Goal: Information Seeking & Learning: Learn about a topic

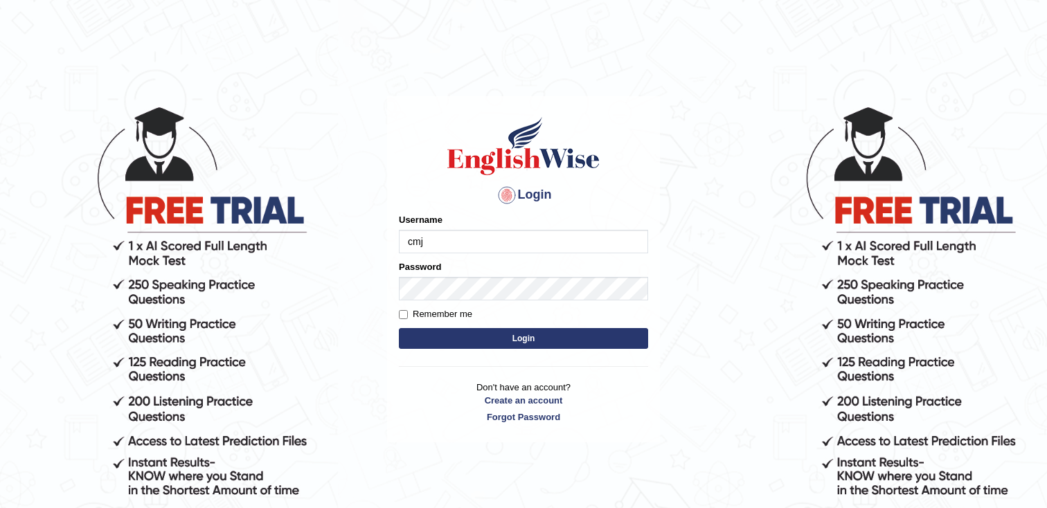
type input "cmjg02092025"
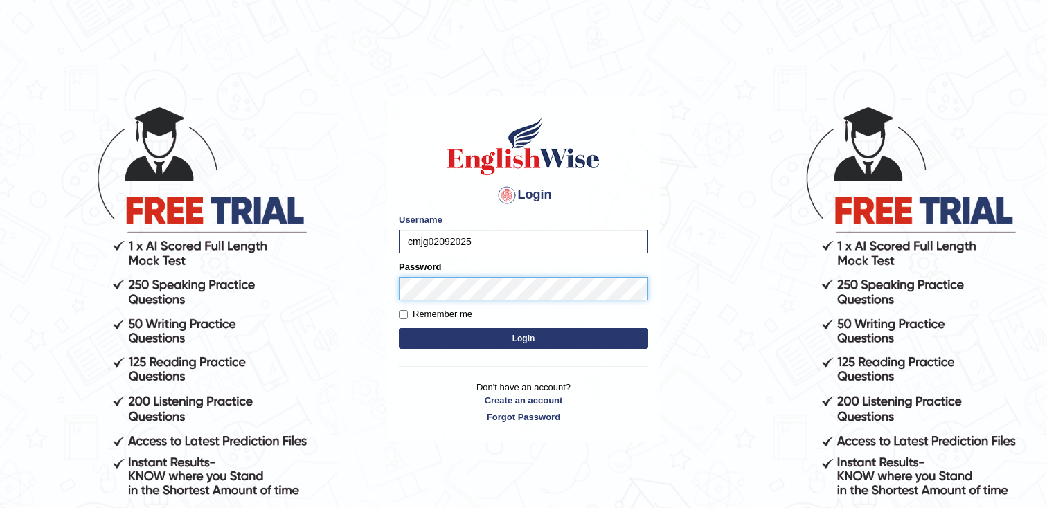
click at [399, 328] on button "Login" at bounding box center [523, 338] width 249 height 21
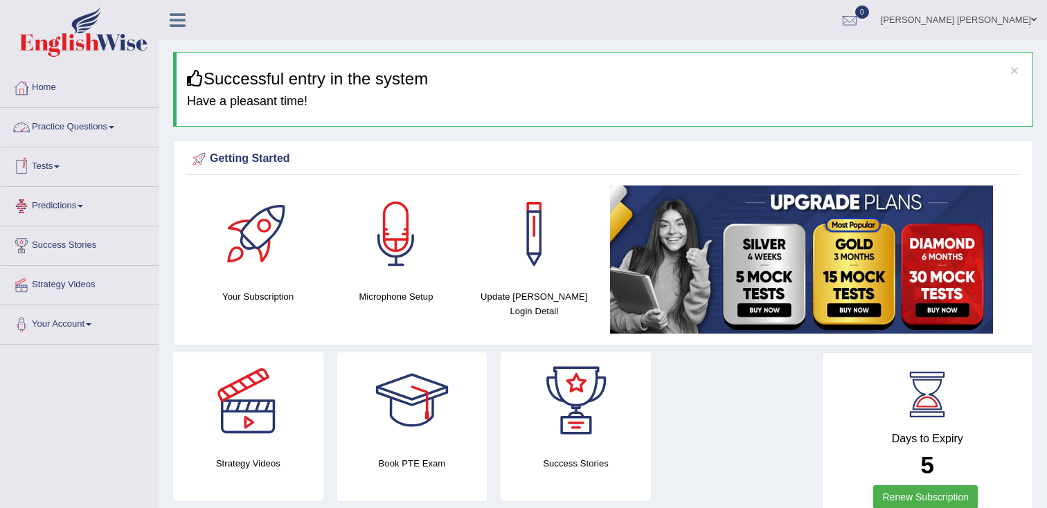
click at [80, 131] on link "Practice Questions" at bounding box center [80, 125] width 158 height 35
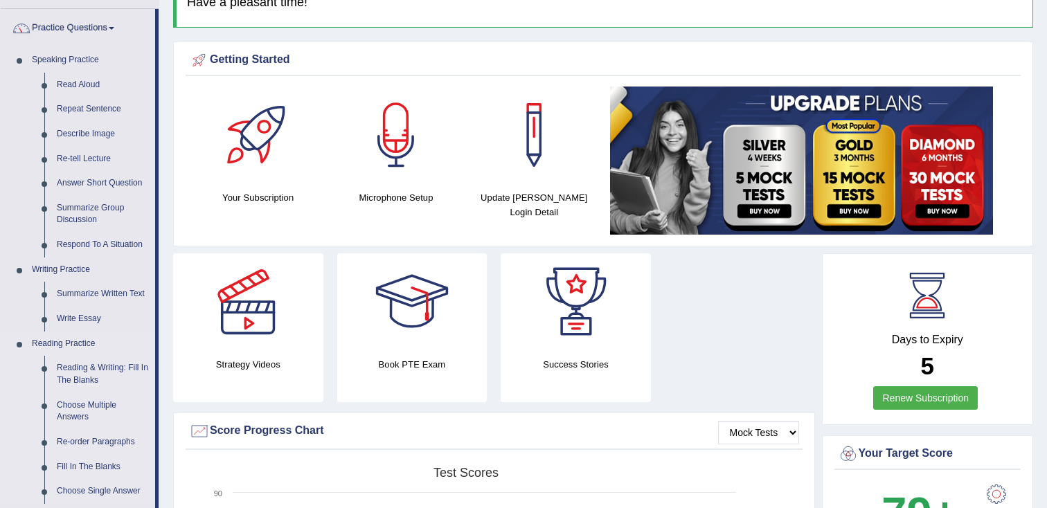
scroll to position [96, 0]
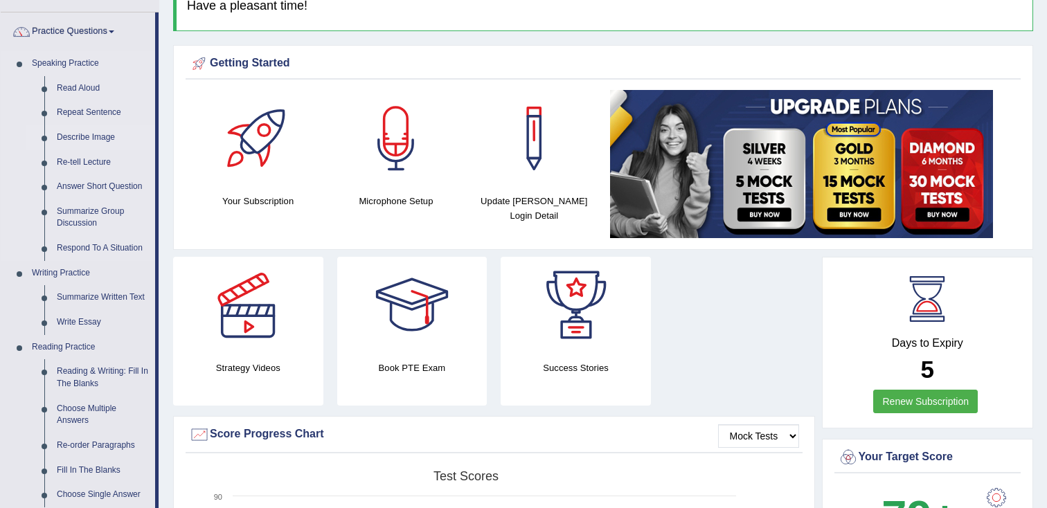
click at [84, 142] on link "Describe Image" at bounding box center [103, 137] width 105 height 25
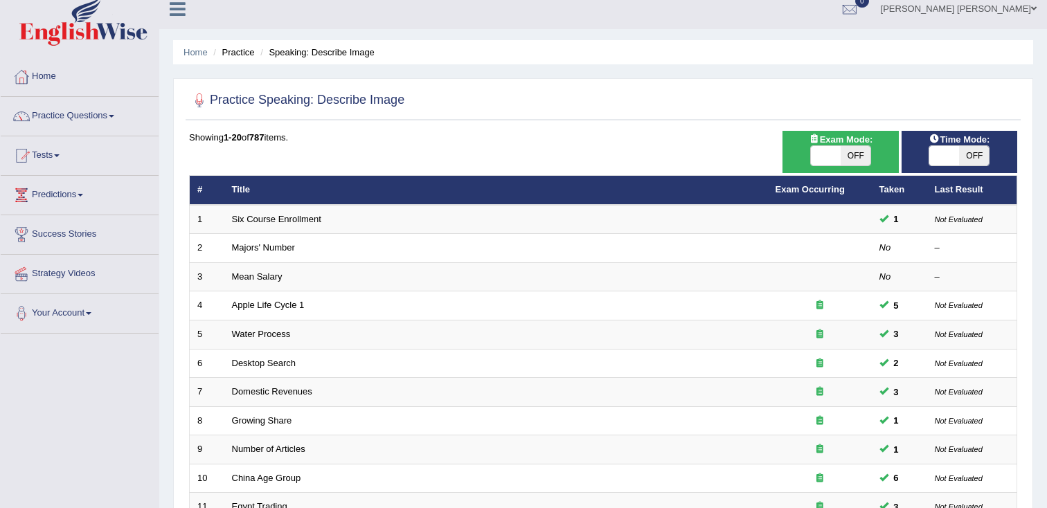
click at [854, 166] on div "ON OFF" at bounding box center [840, 155] width 102 height 21
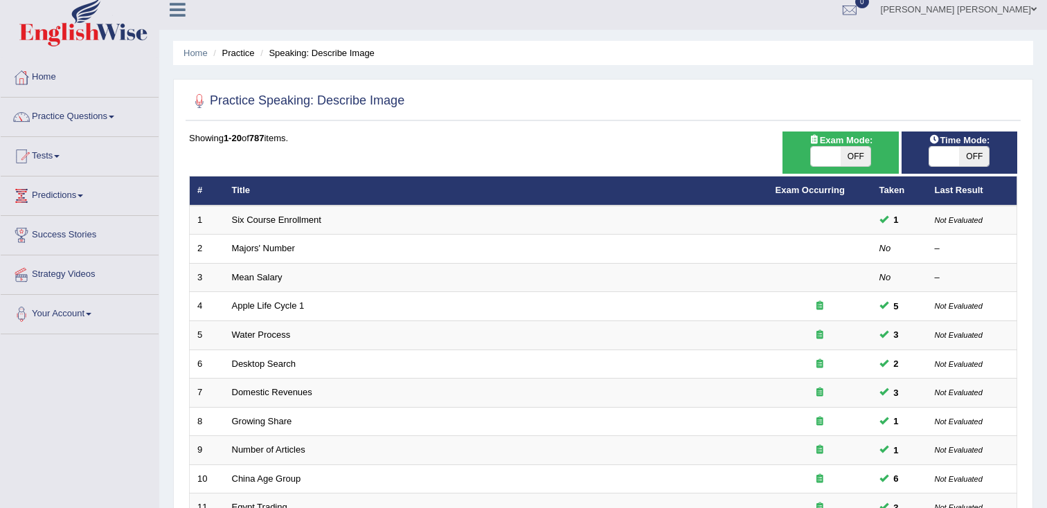
click at [855, 161] on span "OFF" at bounding box center [856, 156] width 30 height 19
checkbox input "true"
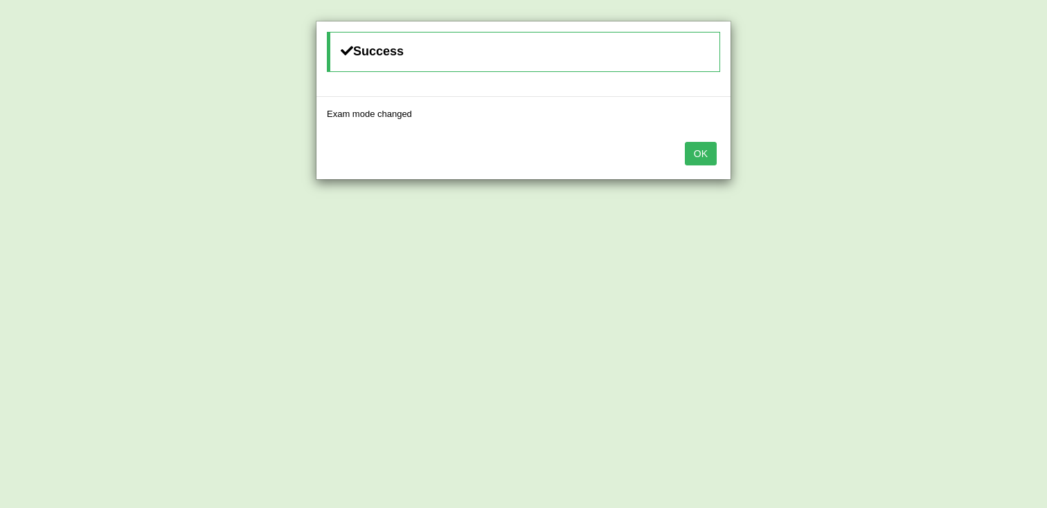
click at [701, 156] on button "OK" at bounding box center [701, 154] width 32 height 24
click at [701, 157] on button "OK" at bounding box center [701, 154] width 32 height 24
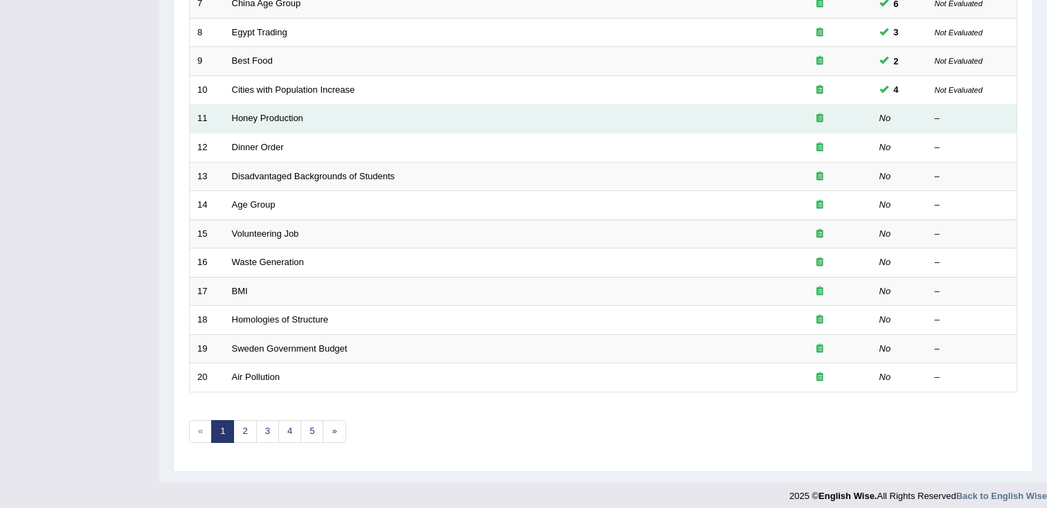
scroll to position [409, 0]
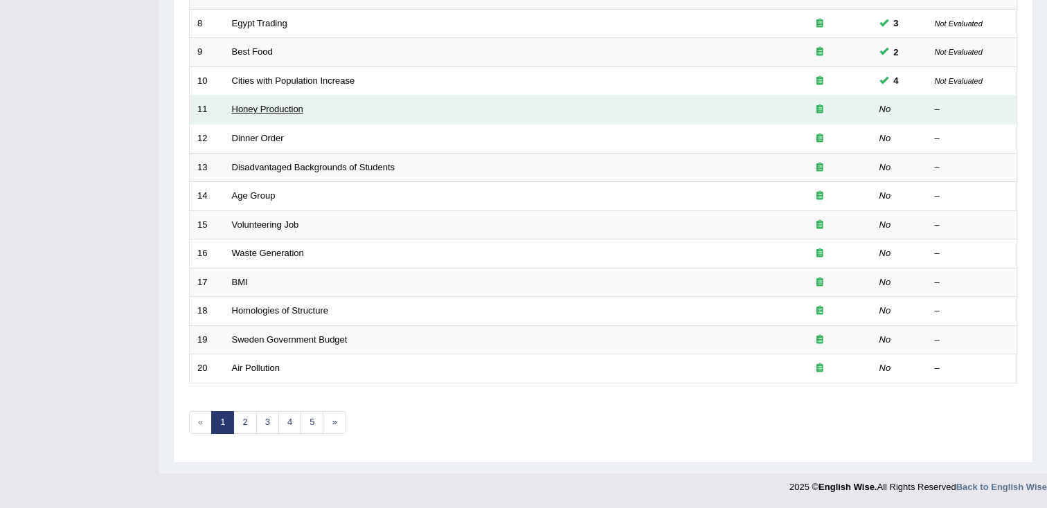
click at [255, 111] on link "Honey Production" at bounding box center [267, 109] width 71 height 10
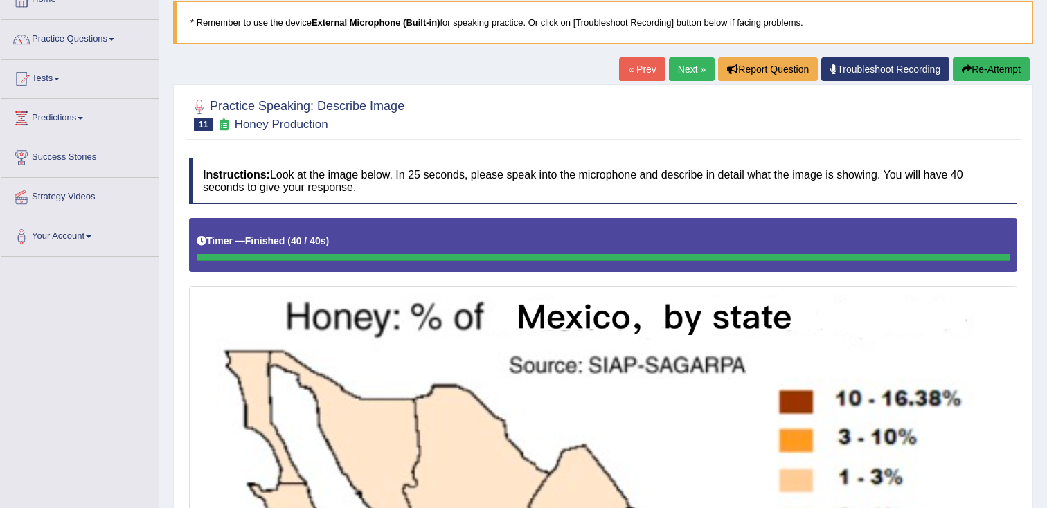
scroll to position [87, 0]
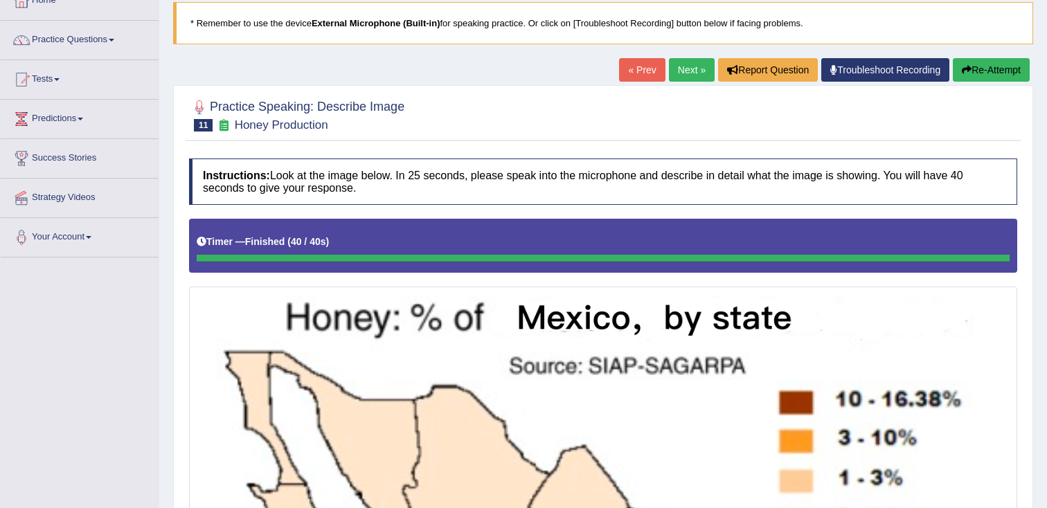
click at [981, 75] on button "Re-Attempt" at bounding box center [991, 70] width 77 height 24
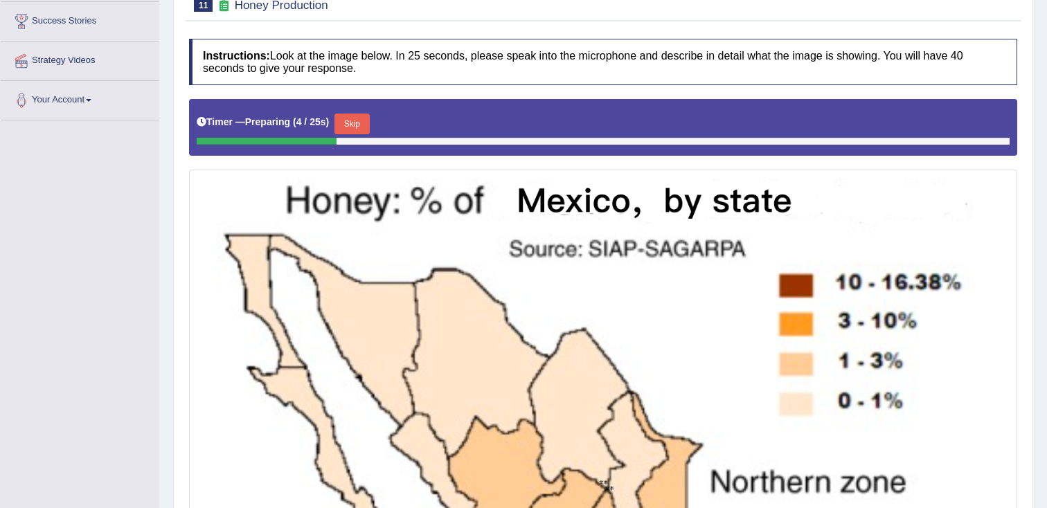
scroll to position [225, 0]
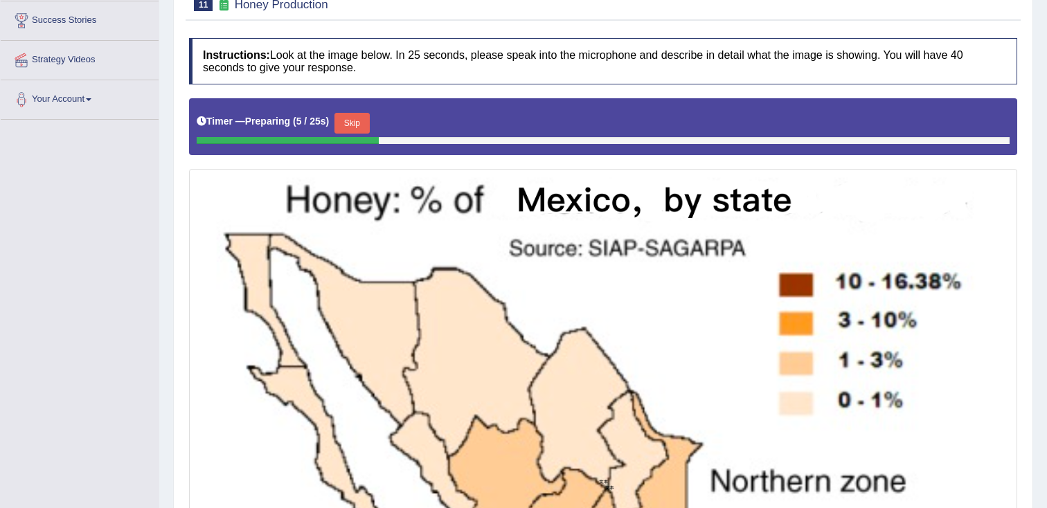
click at [359, 120] on button "Skip" at bounding box center [351, 123] width 35 height 21
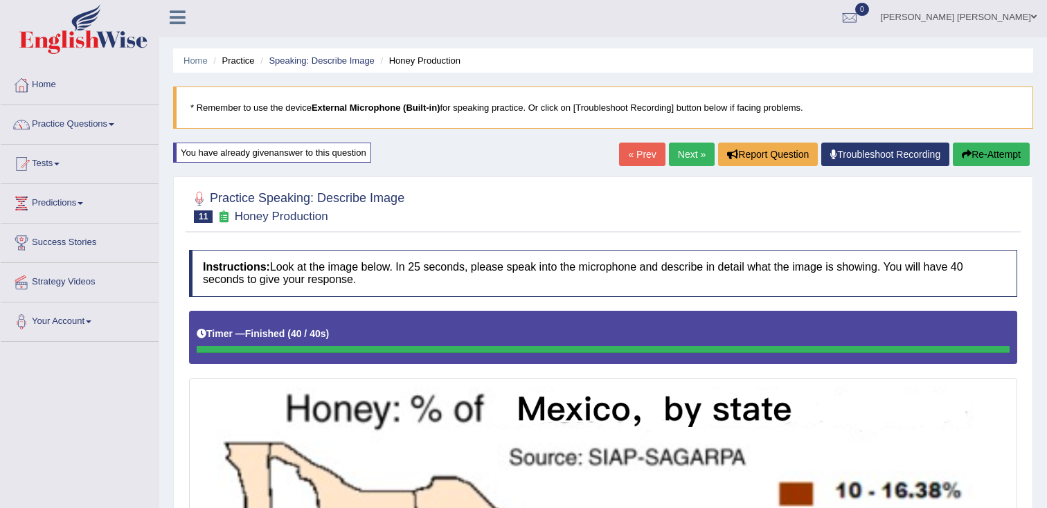
scroll to position [0, 0]
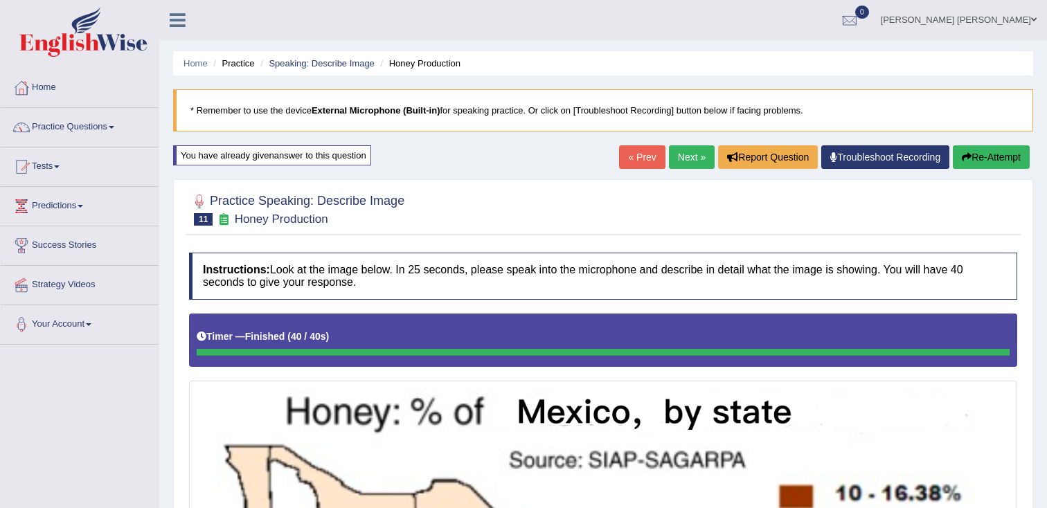
click at [1003, 153] on button "Re-Attempt" at bounding box center [991, 157] width 77 height 24
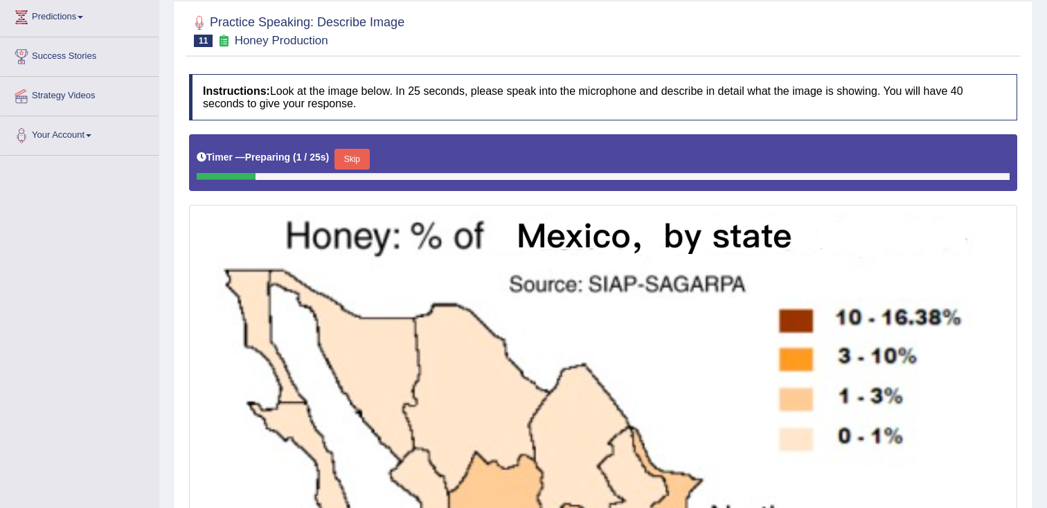
scroll to position [185, 0]
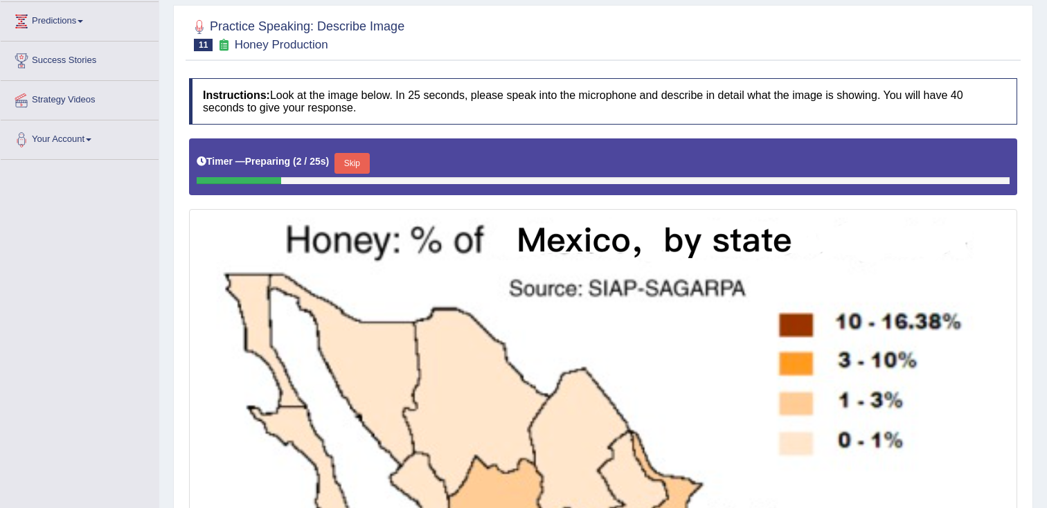
click at [356, 159] on button "Skip" at bounding box center [351, 163] width 35 height 21
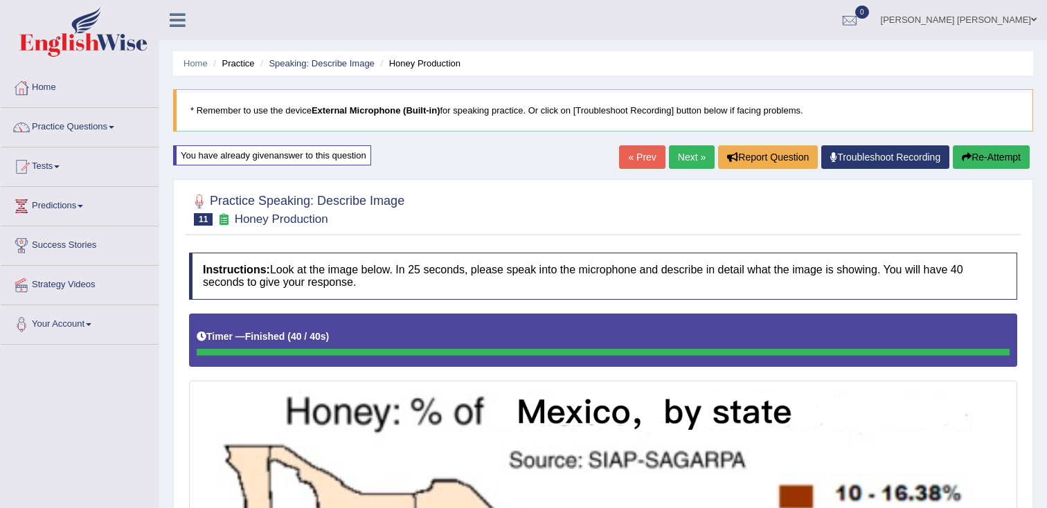
scroll to position [0, 0]
click at [980, 159] on button "Re-Attempt" at bounding box center [991, 157] width 77 height 24
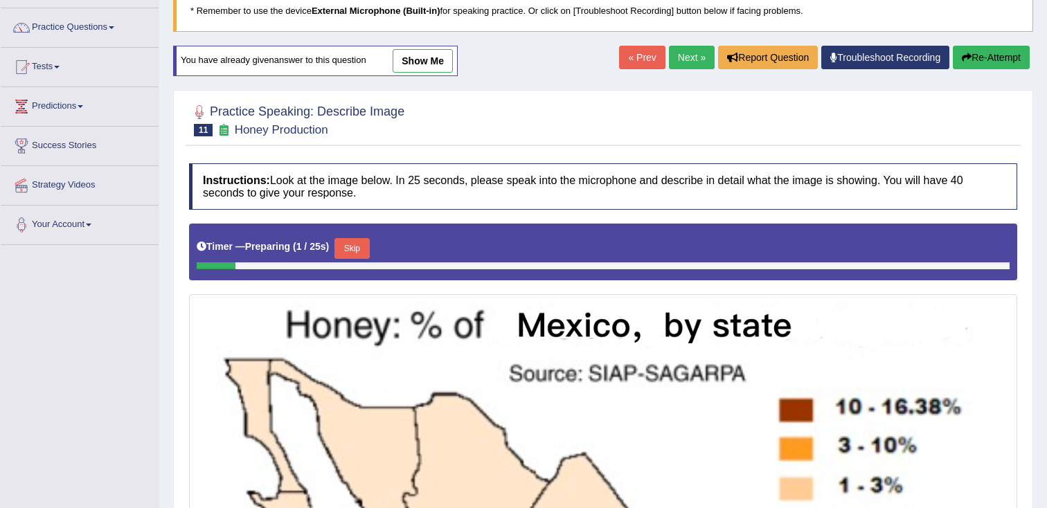
scroll to position [105, 0]
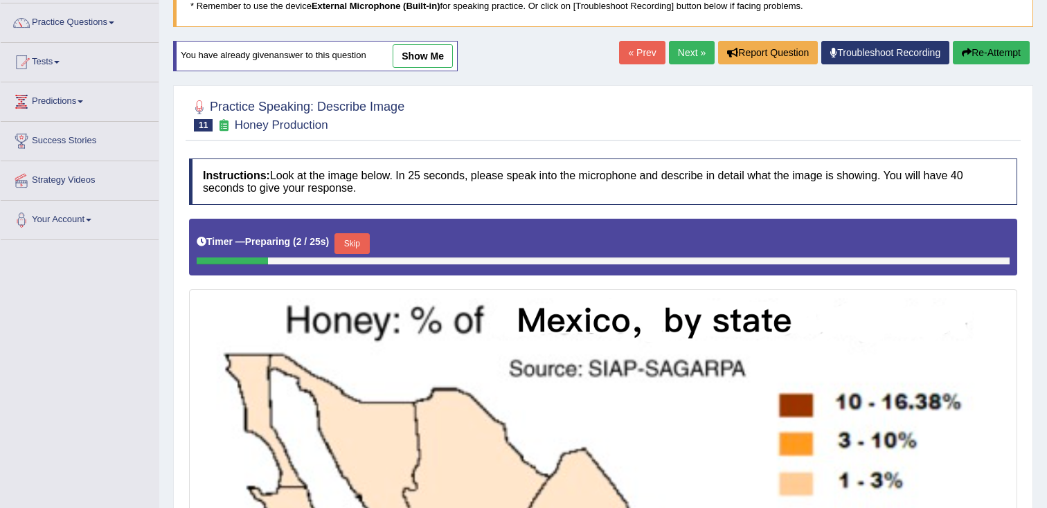
click at [366, 246] on button "Skip" at bounding box center [351, 243] width 35 height 21
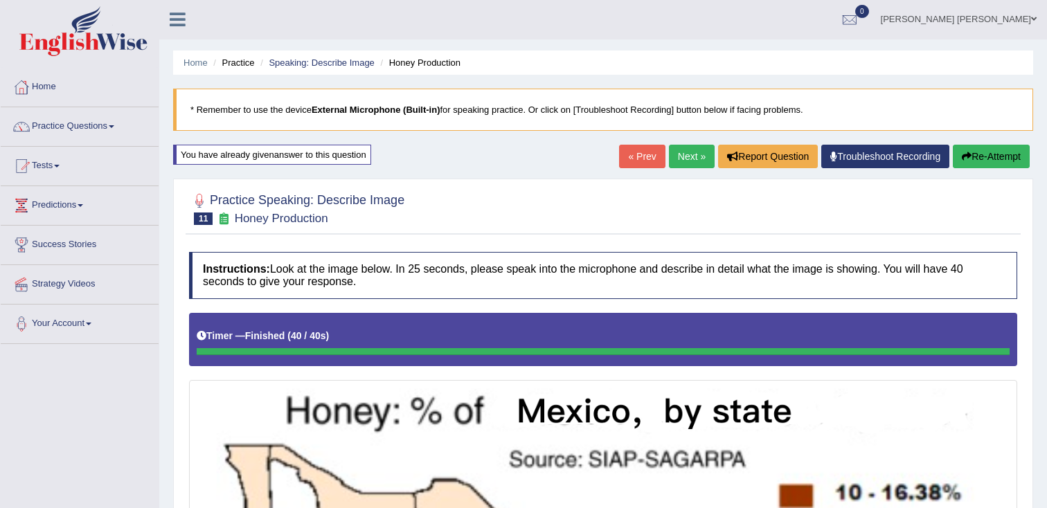
scroll to position [0, 0]
click at [329, 67] on link "Speaking: Describe Image" at bounding box center [321, 63] width 105 height 10
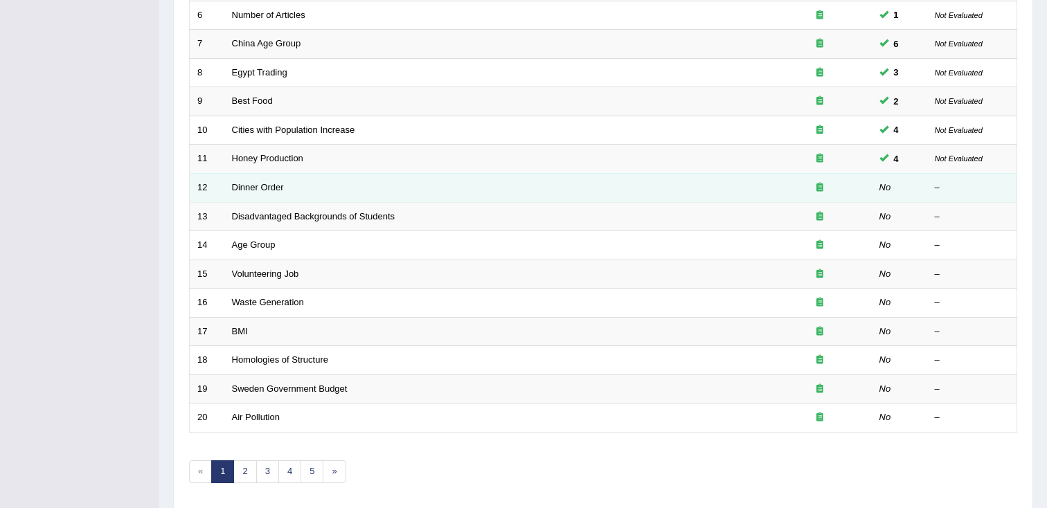
scroll to position [361, 0]
click at [273, 187] on link "Dinner Order" at bounding box center [258, 186] width 52 height 10
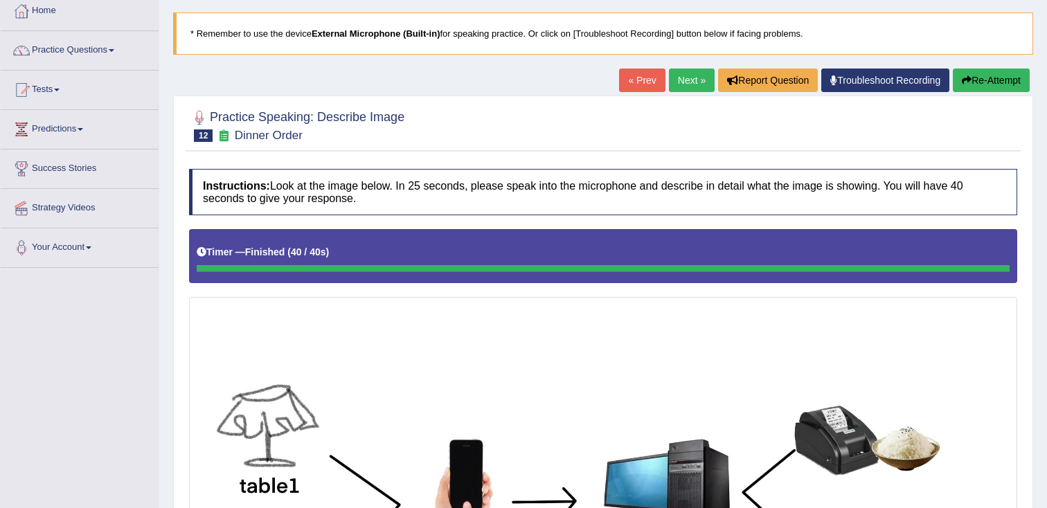
scroll to position [75, 0]
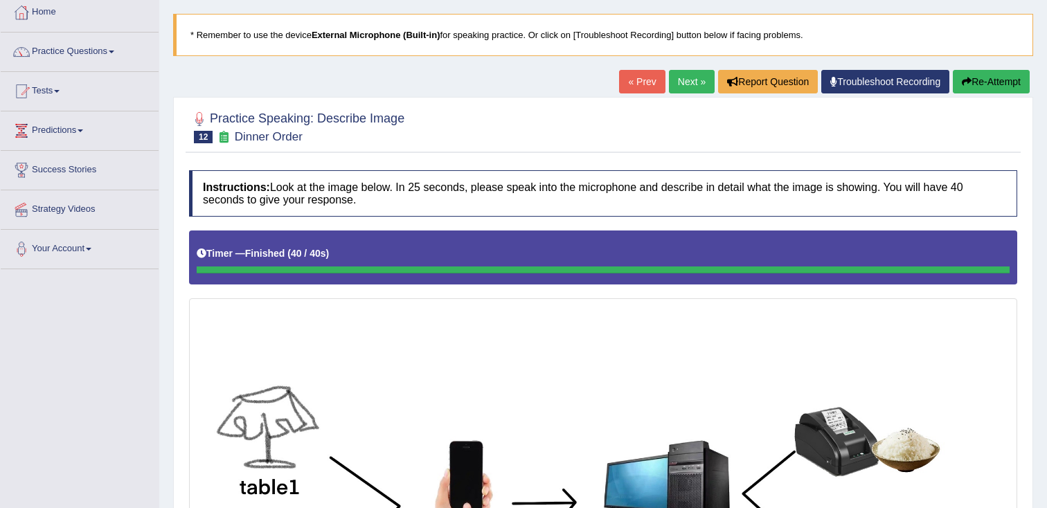
click at [971, 84] on button "Re-Attempt" at bounding box center [991, 82] width 77 height 24
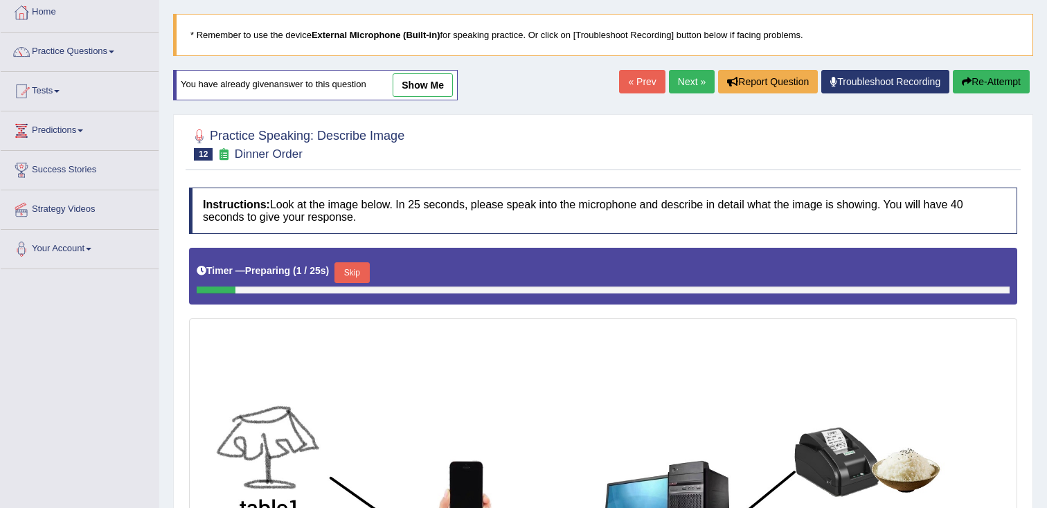
click at [369, 274] on button "Skip" at bounding box center [351, 272] width 35 height 21
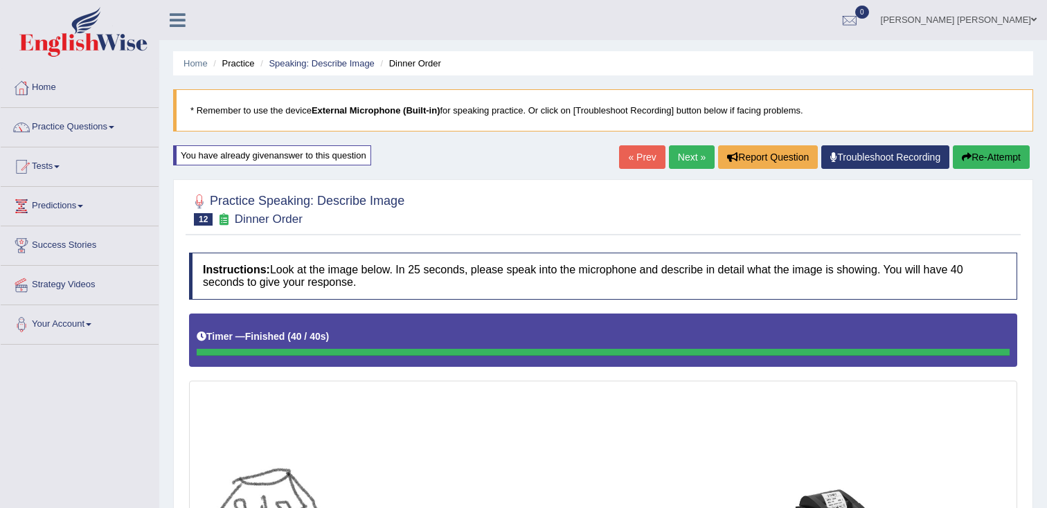
click at [341, 66] on link "Speaking: Describe Image" at bounding box center [321, 63] width 105 height 10
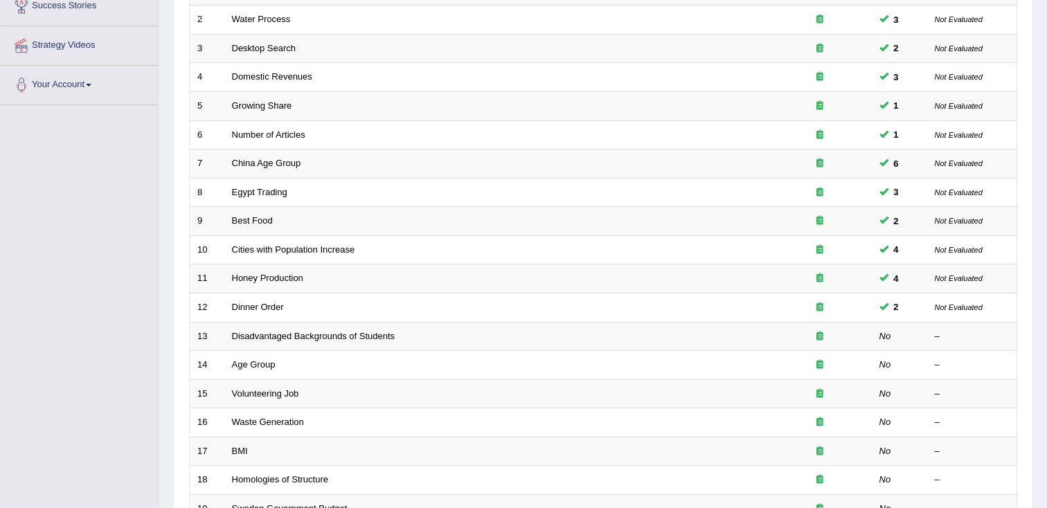
scroll to position [241, 0]
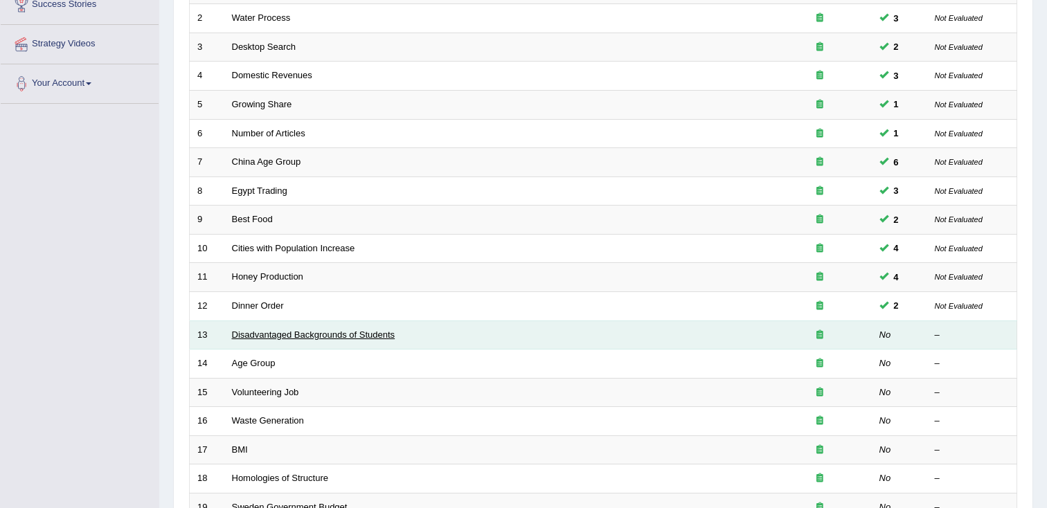
click at [310, 334] on link "Disadvantaged Backgrounds of Students" at bounding box center [313, 335] width 163 height 10
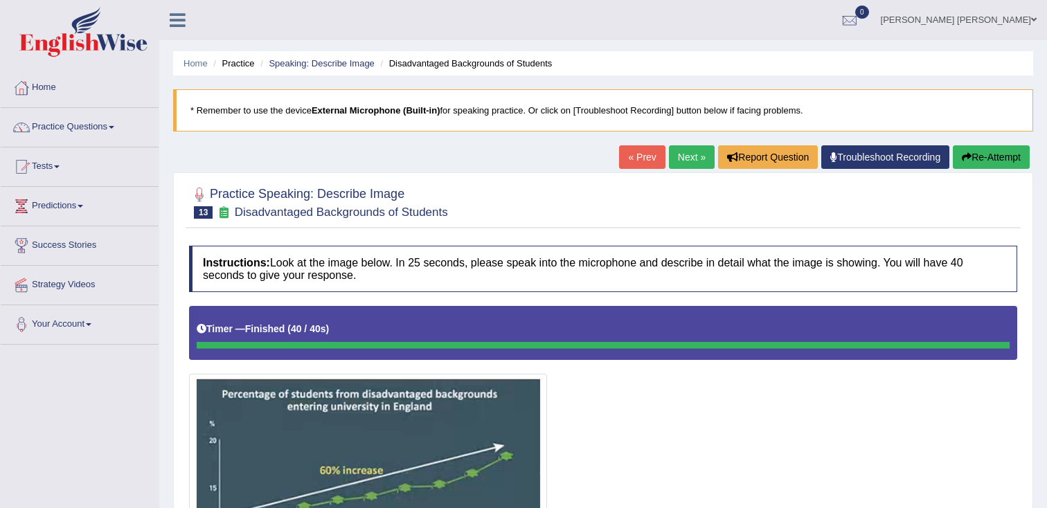
scroll to position [1, 0]
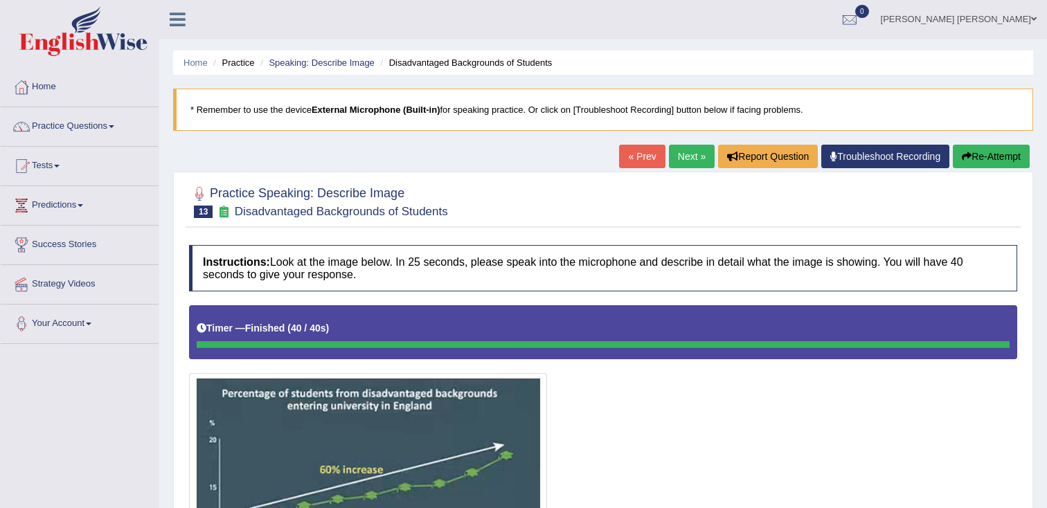
click at [974, 155] on button "Re-Attempt" at bounding box center [991, 157] width 77 height 24
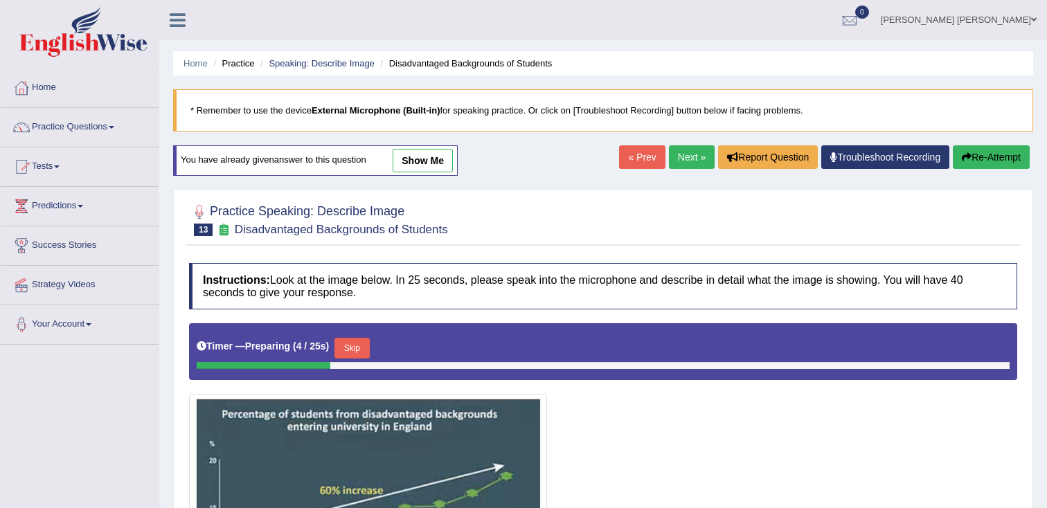
click at [369, 346] on button "Skip" at bounding box center [351, 348] width 35 height 21
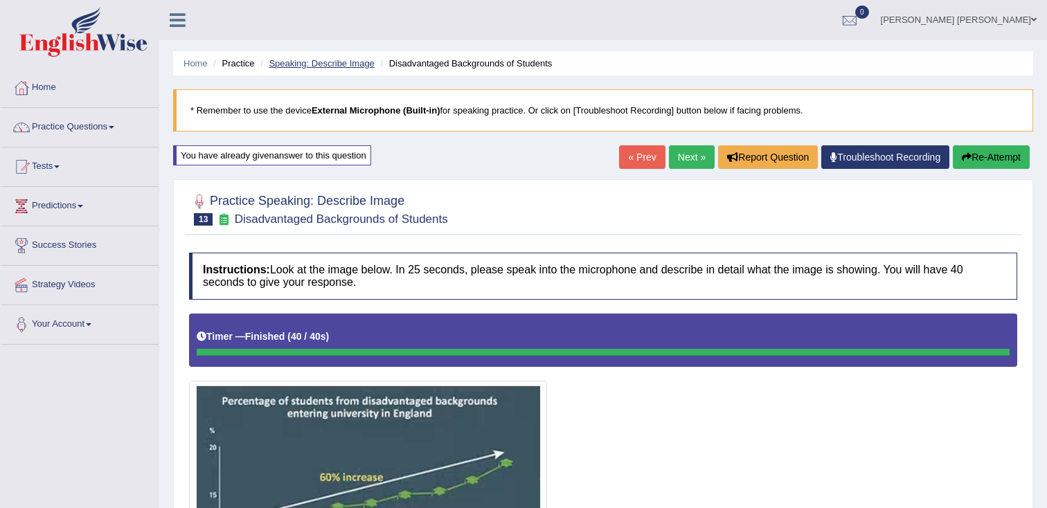
click at [342, 66] on link "Speaking: Describe Image" at bounding box center [321, 63] width 105 height 10
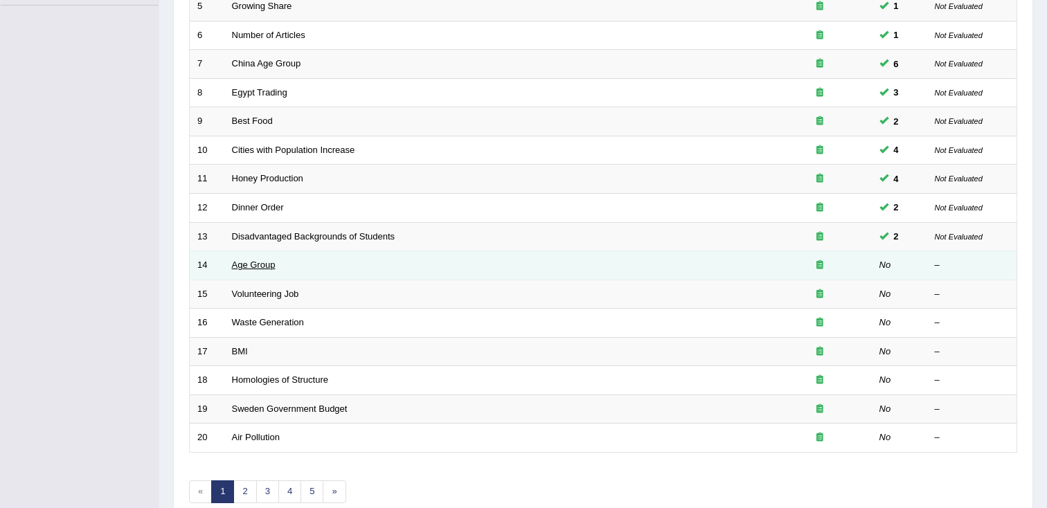
scroll to position [337, 0]
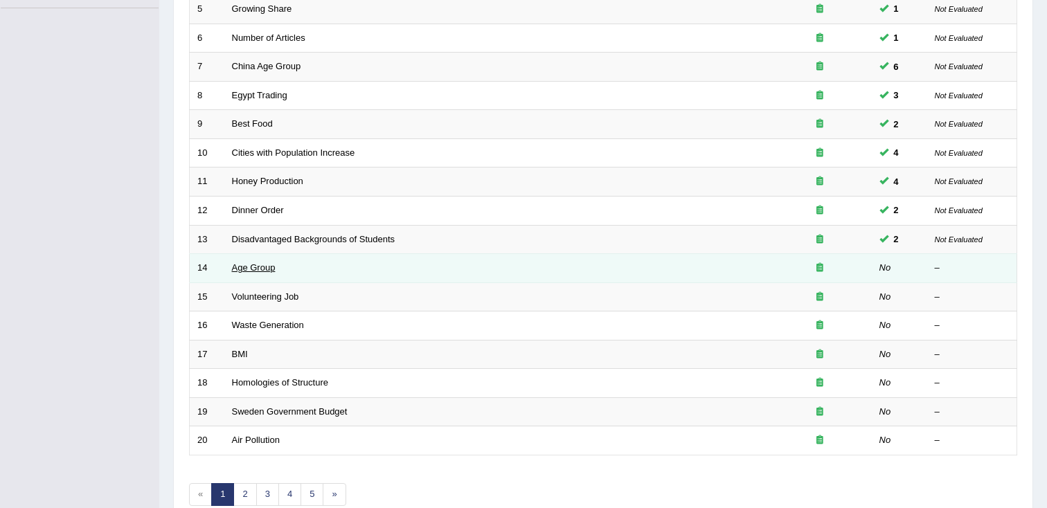
click at [267, 266] on link "Age Group" at bounding box center [254, 267] width 44 height 10
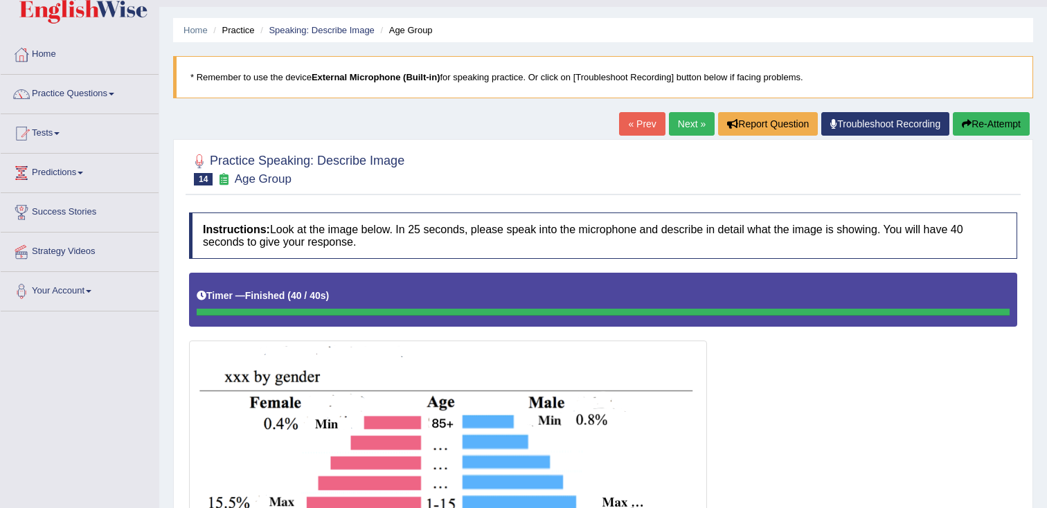
scroll to position [37, 0]
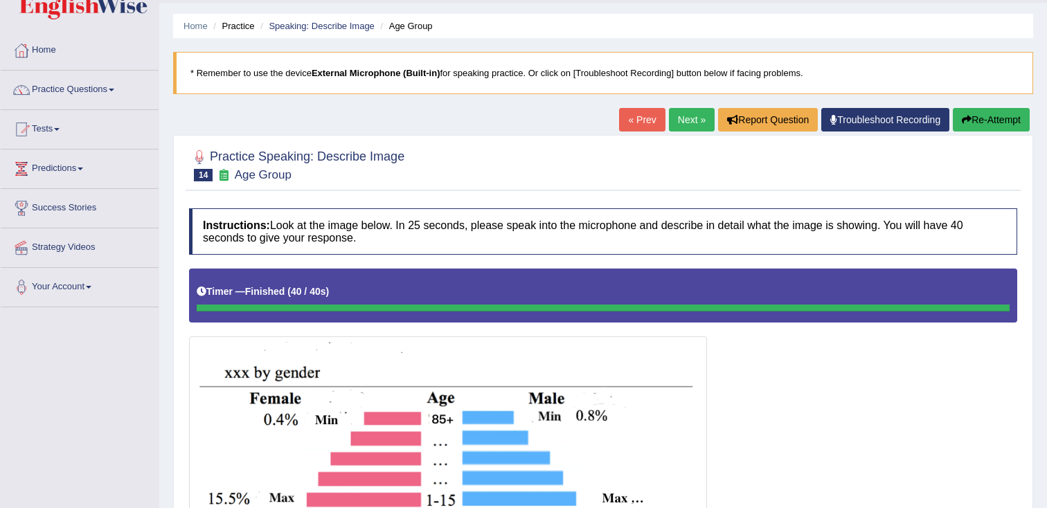
click at [992, 125] on button "Re-Attempt" at bounding box center [991, 120] width 77 height 24
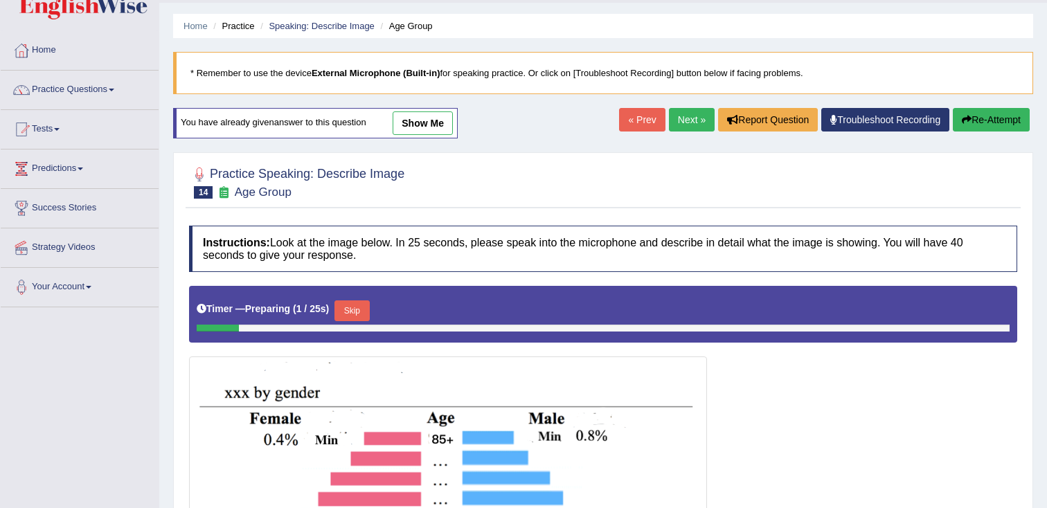
click at [366, 306] on button "Skip" at bounding box center [351, 311] width 35 height 21
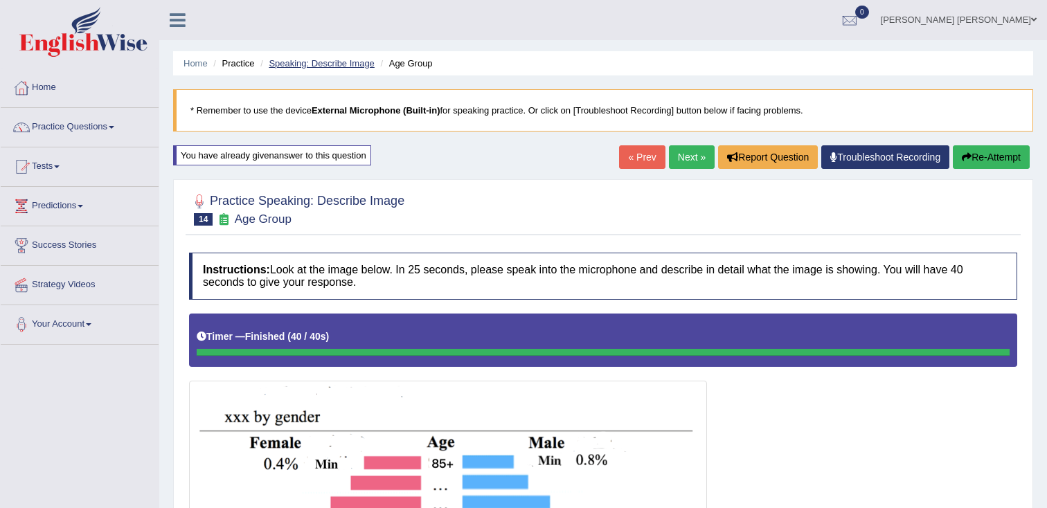
click at [335, 66] on link "Speaking: Describe Image" at bounding box center [321, 63] width 105 height 10
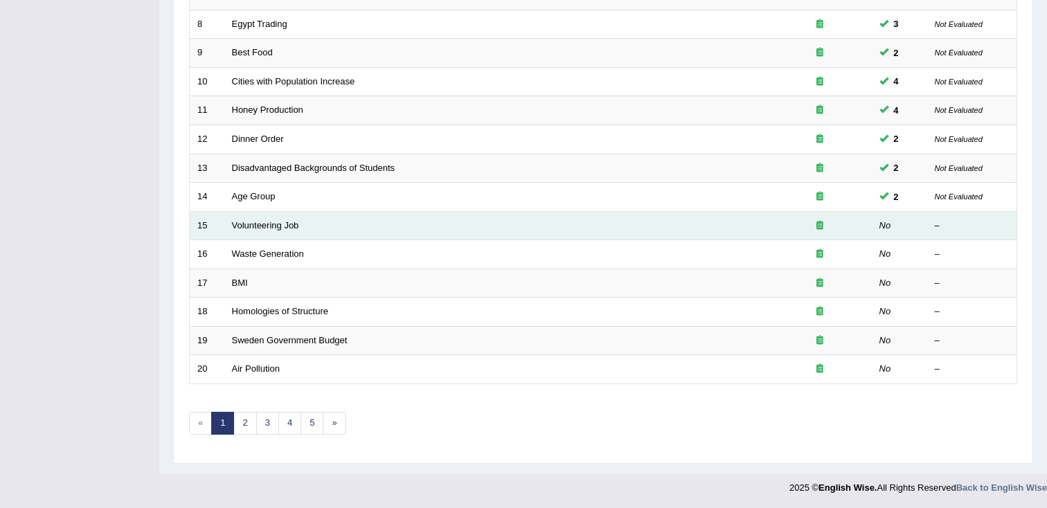
scroll to position [409, 0]
drag, startPoint x: 266, startPoint y: 225, endPoint x: 293, endPoint y: 224, distance: 27.0
click at [265, 226] on link "Volunteering Job" at bounding box center [265, 224] width 67 height 10
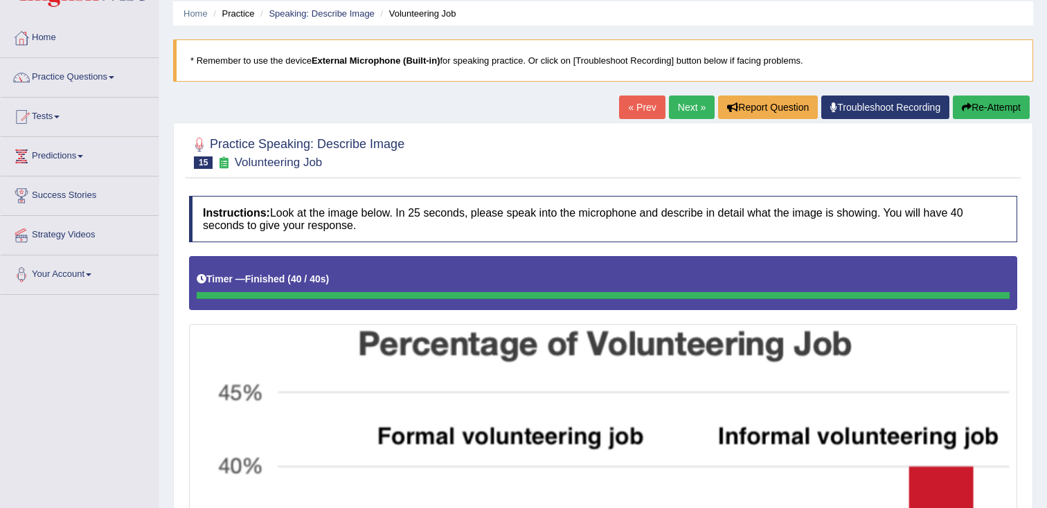
scroll to position [46, 0]
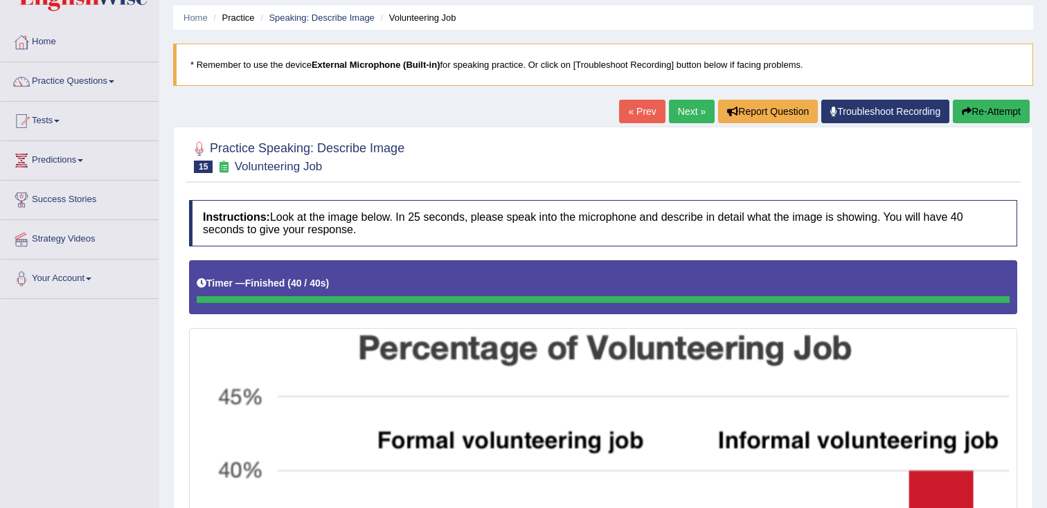
click at [977, 114] on button "Re-Attempt" at bounding box center [991, 112] width 77 height 24
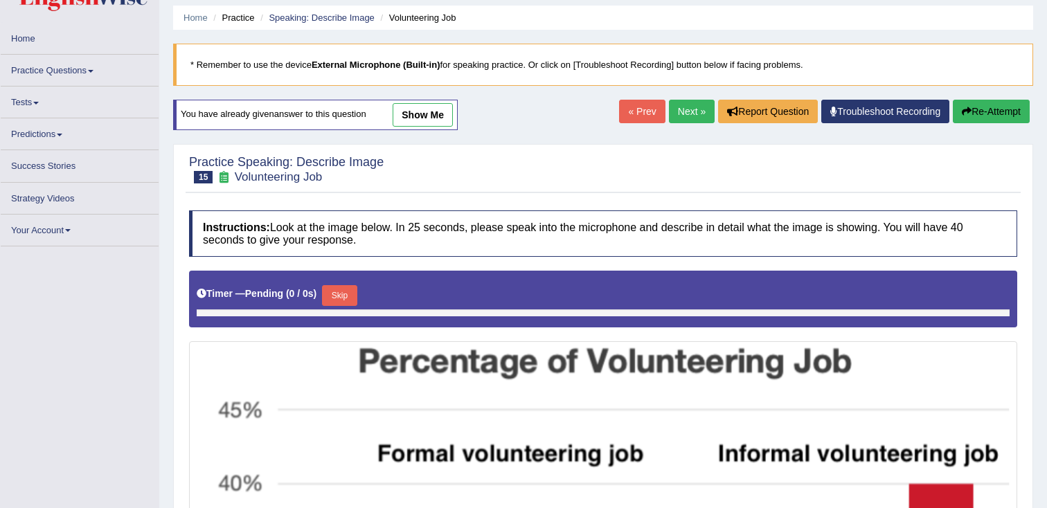
scroll to position [46, 0]
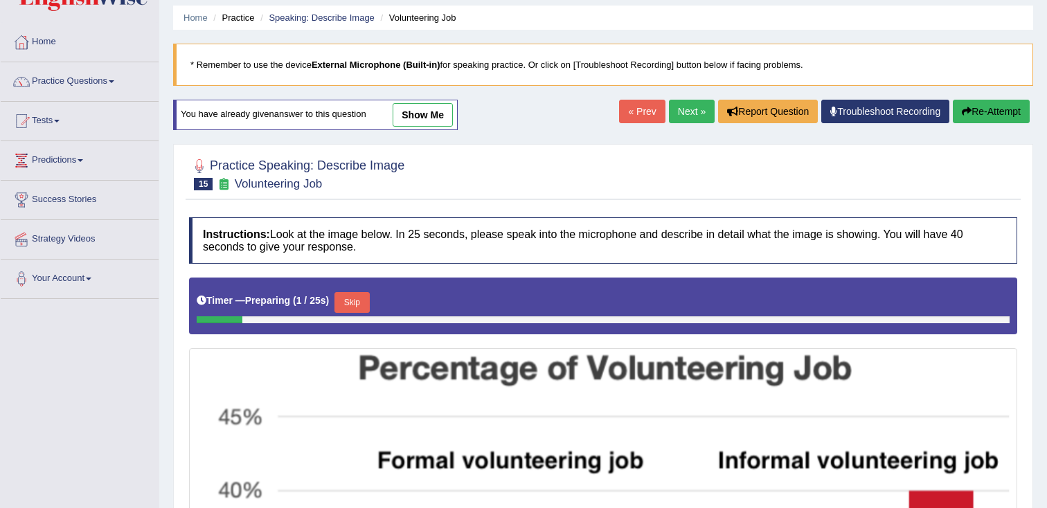
click at [369, 300] on button "Skip" at bounding box center [351, 302] width 35 height 21
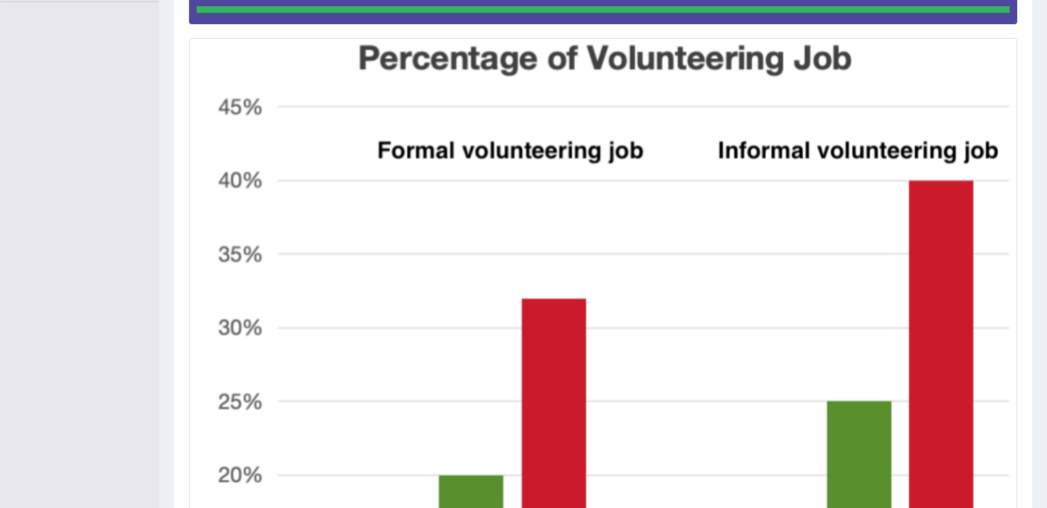
scroll to position [0, 0]
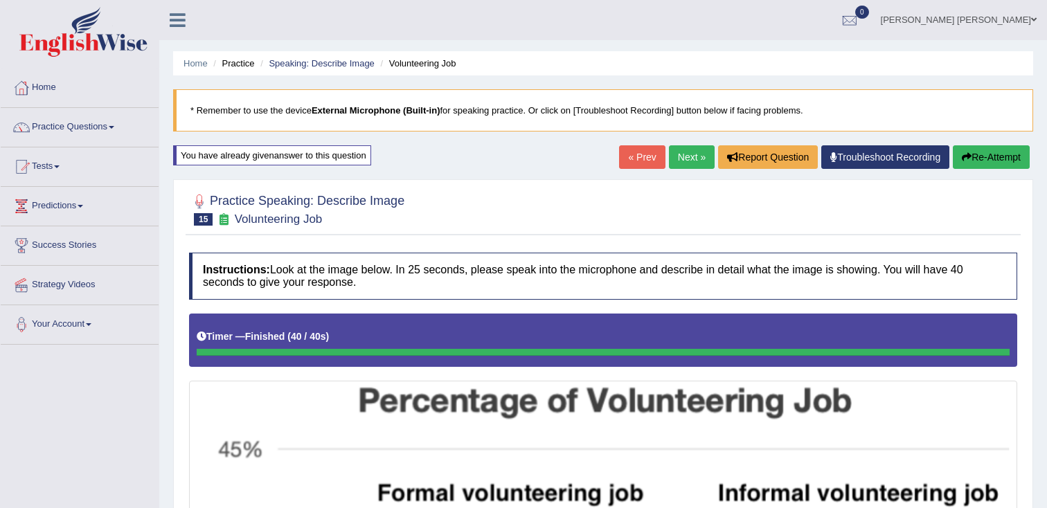
click at [992, 156] on button "Re-Attempt" at bounding box center [991, 157] width 77 height 24
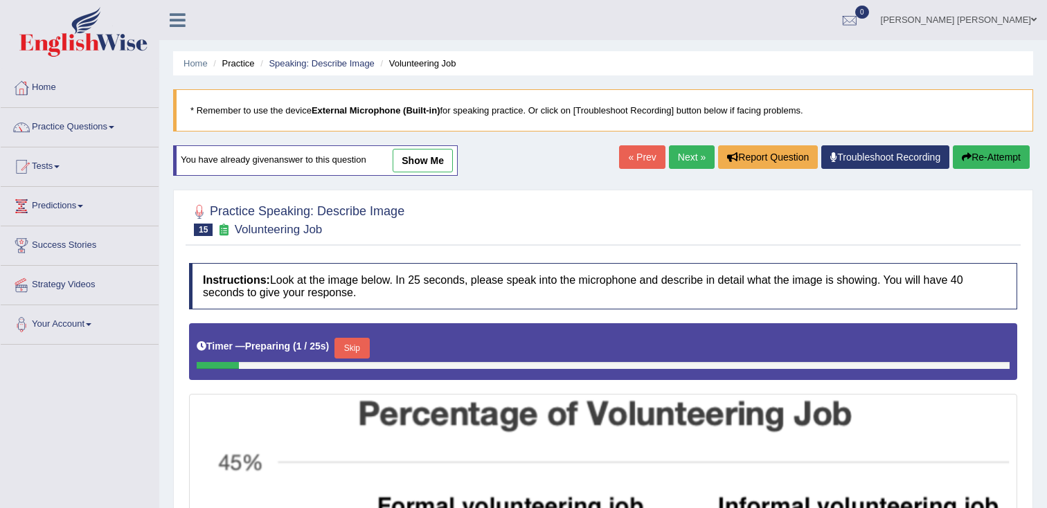
drag, startPoint x: 370, startPoint y: 353, endPoint x: 562, endPoint y: 344, distance: 192.0
click at [369, 353] on button "Skip" at bounding box center [351, 348] width 35 height 21
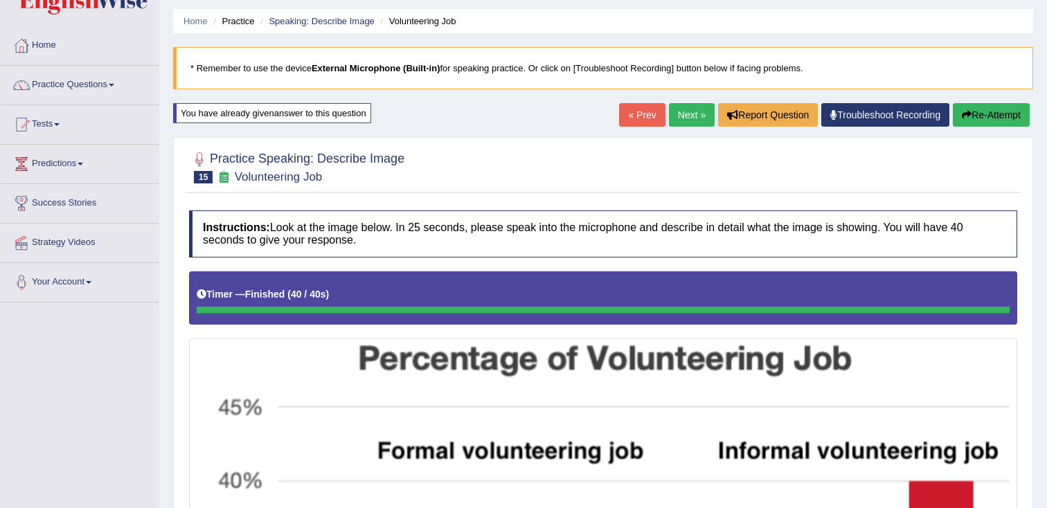
scroll to position [42, 0]
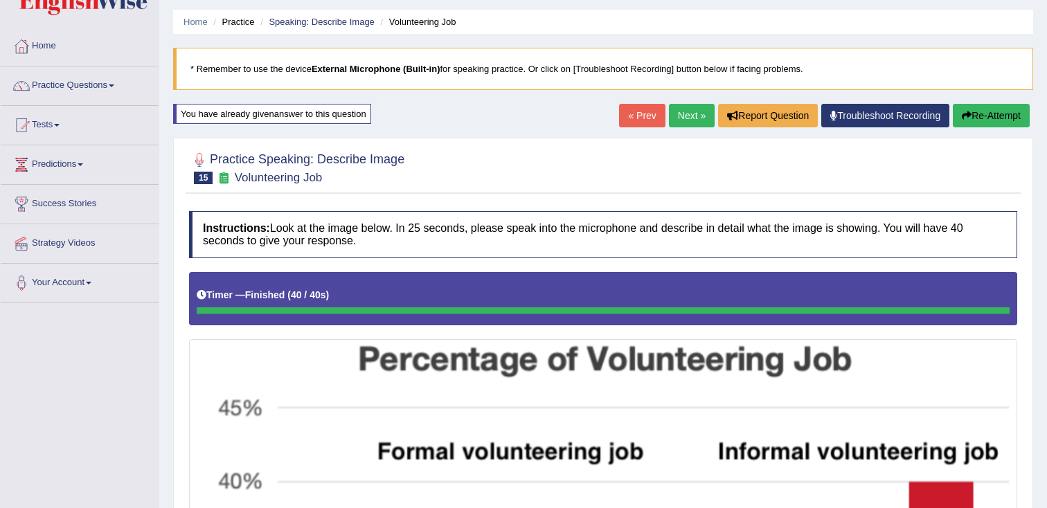
click at [995, 123] on button "Re-Attempt" at bounding box center [991, 116] width 77 height 24
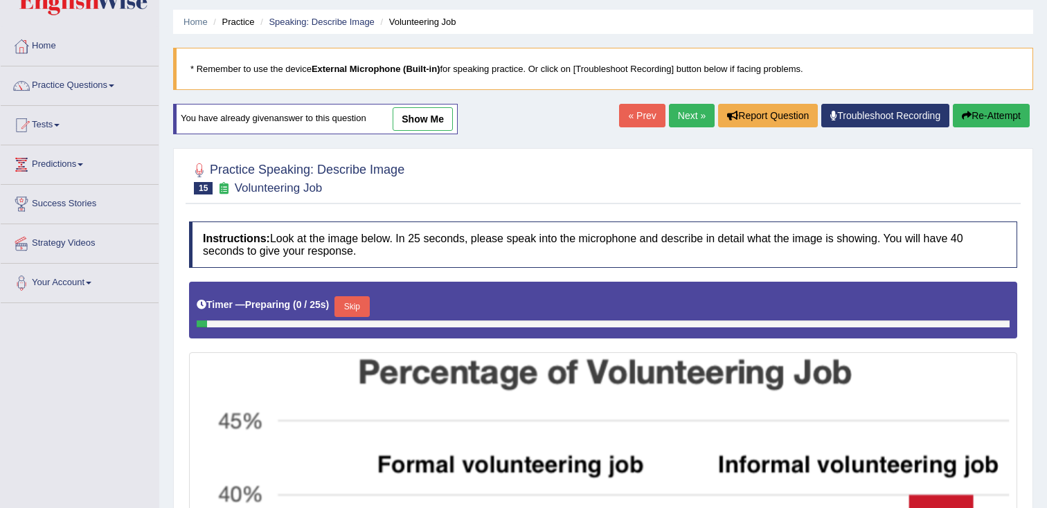
scroll to position [42, 0]
drag, startPoint x: 373, startPoint y: 312, endPoint x: 402, endPoint y: 310, distance: 29.9
click at [369, 313] on button "Skip" at bounding box center [351, 306] width 35 height 21
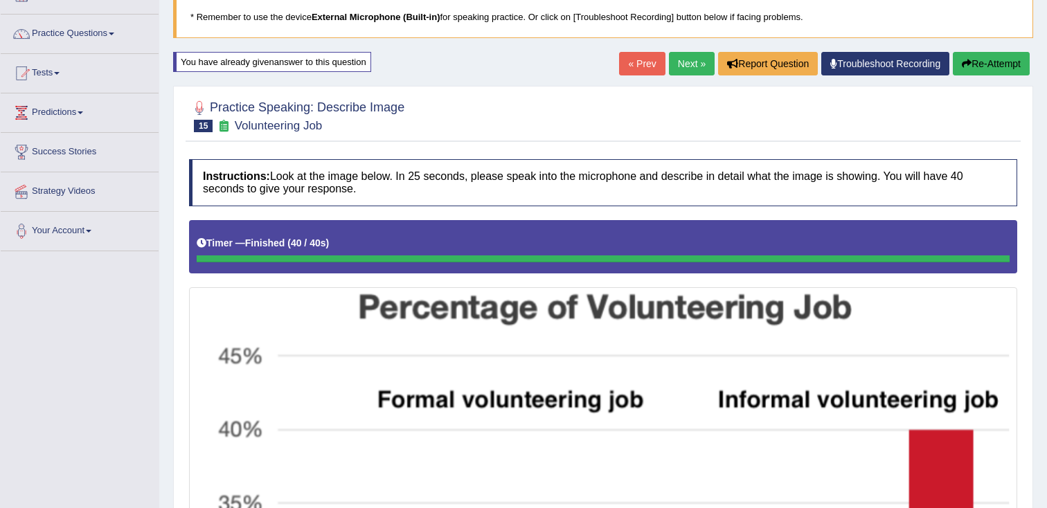
scroll to position [93, 0]
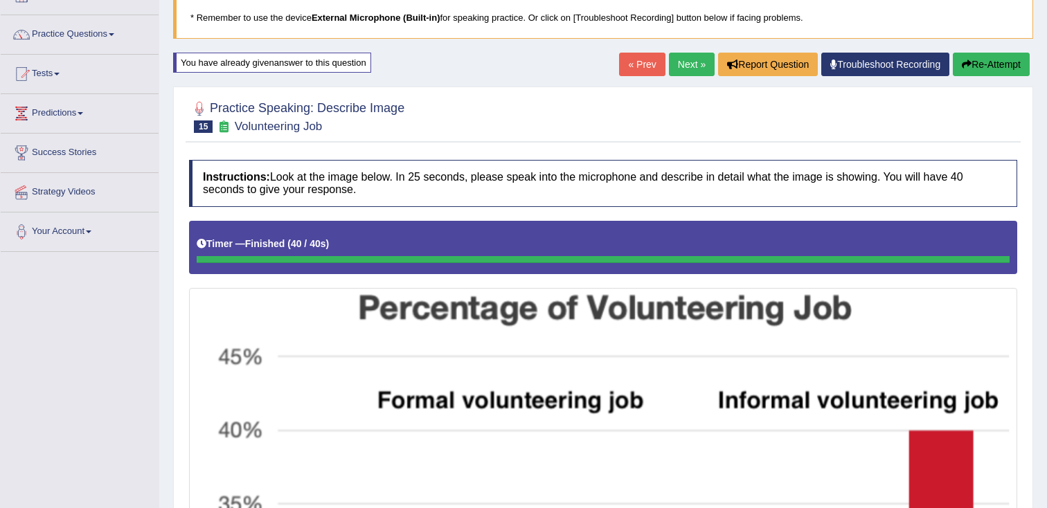
click at [980, 68] on button "Re-Attempt" at bounding box center [991, 65] width 77 height 24
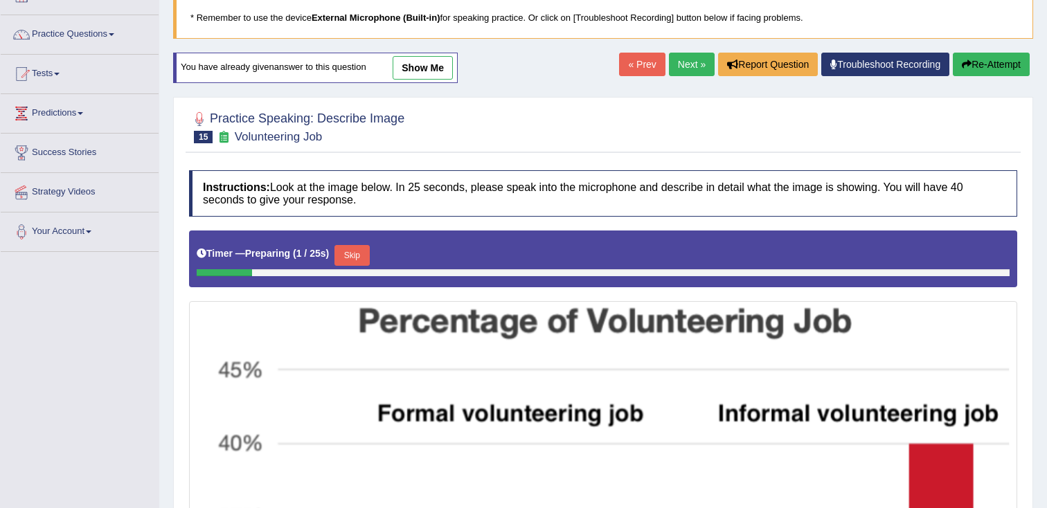
click at [361, 255] on button "Skip" at bounding box center [351, 255] width 35 height 21
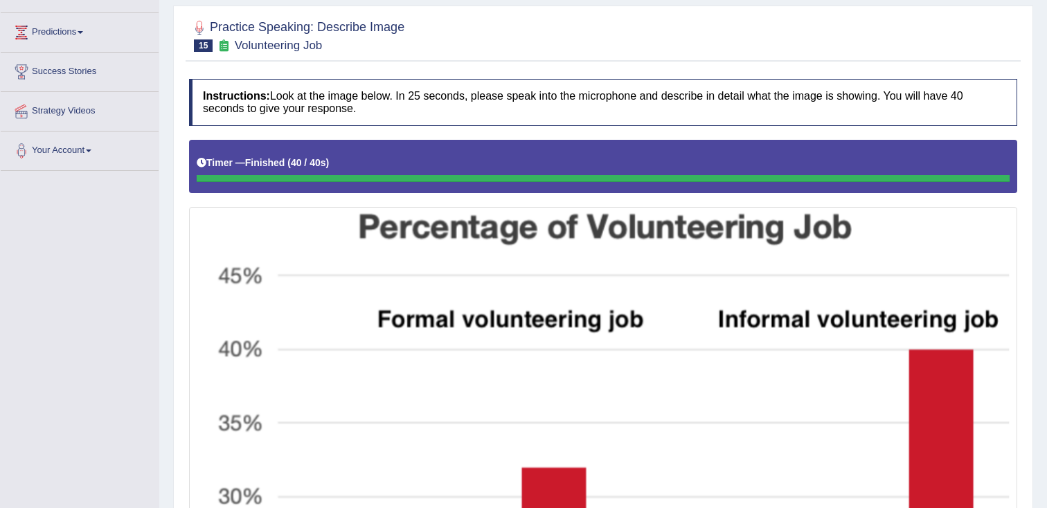
scroll to position [80, 0]
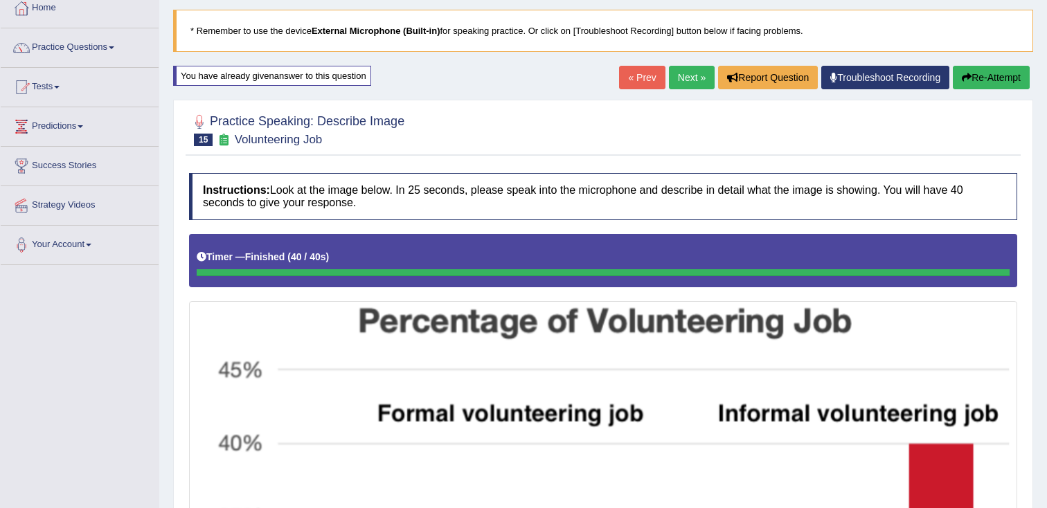
click at [980, 80] on button "Re-Attempt" at bounding box center [991, 78] width 77 height 24
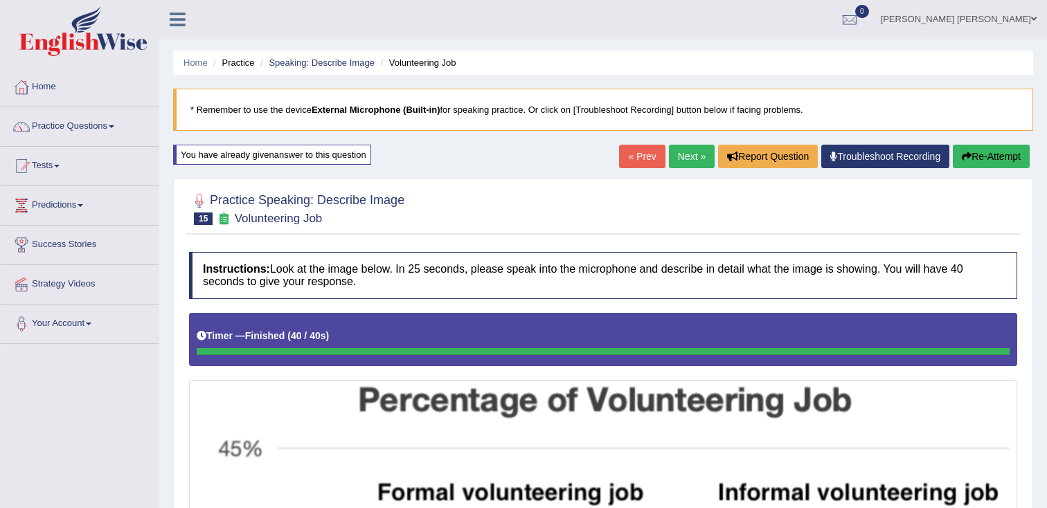
click at [980, 153] on button "Re-Attempt" at bounding box center [991, 157] width 77 height 24
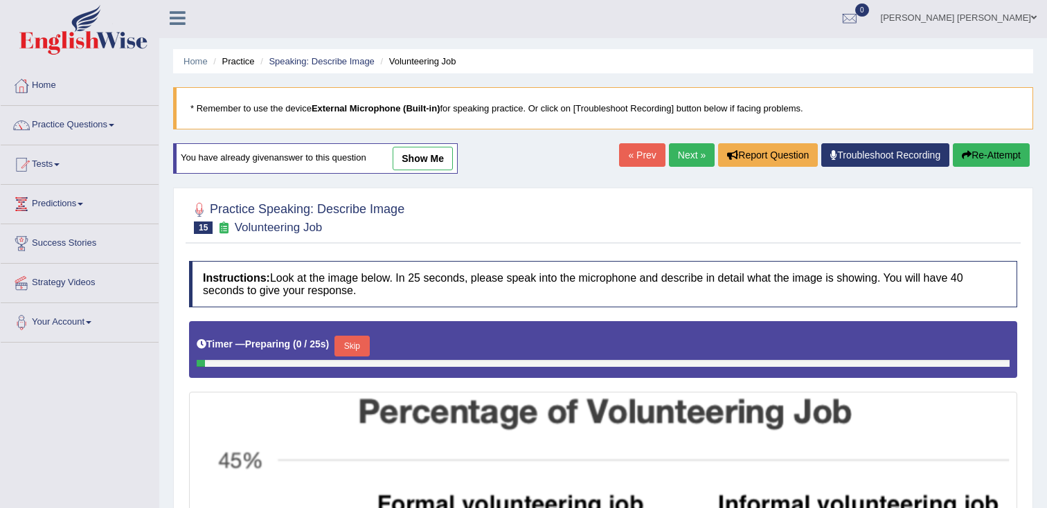
scroll to position [2, 0]
drag, startPoint x: 361, startPoint y: 342, endPoint x: 401, endPoint y: 322, distance: 44.3
click at [361, 342] on button "Skip" at bounding box center [351, 346] width 35 height 21
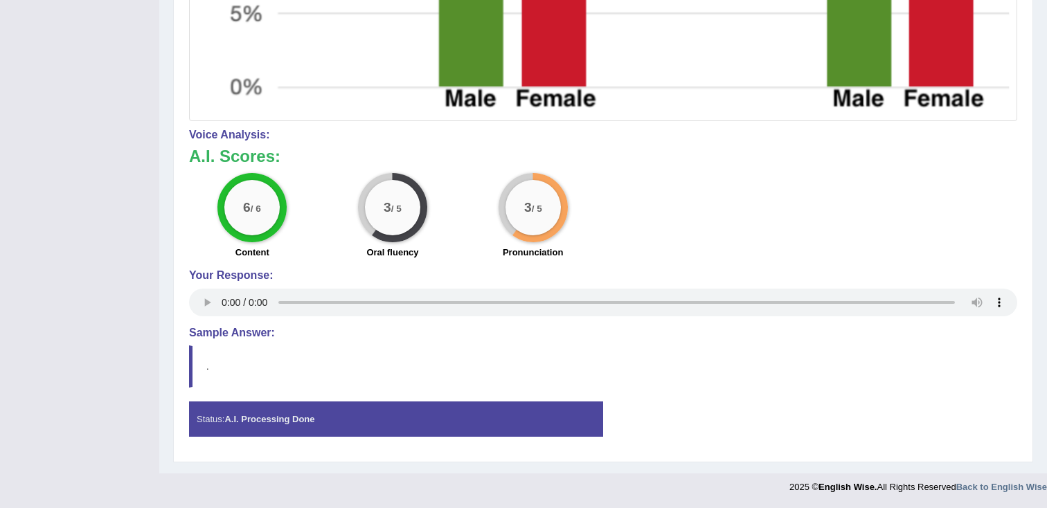
scroll to position [1025, 0]
click at [413, 417] on div "Status: A.I. Processing Done" at bounding box center [396, 419] width 414 height 35
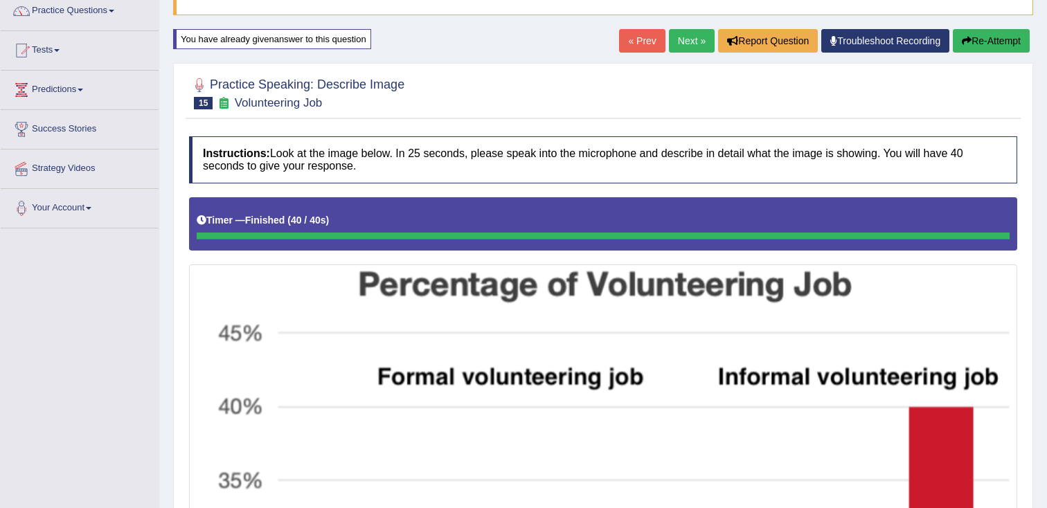
scroll to position [115, 0]
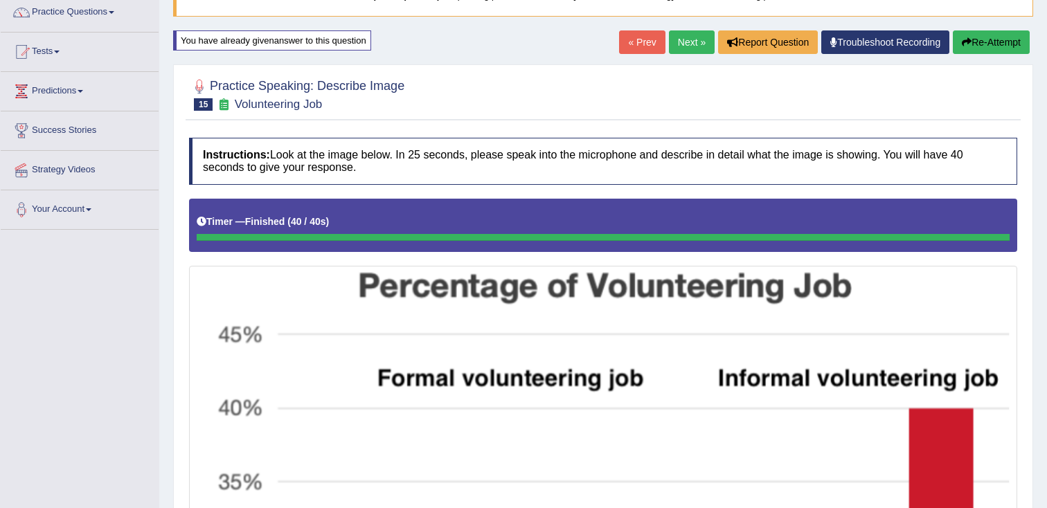
click at [980, 45] on button "Re-Attempt" at bounding box center [991, 42] width 77 height 24
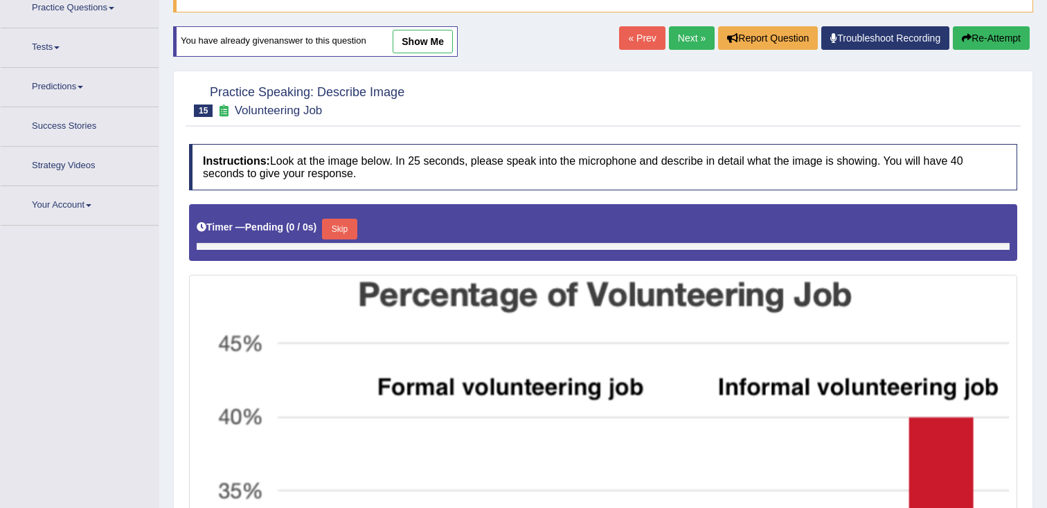
scroll to position [119, 0]
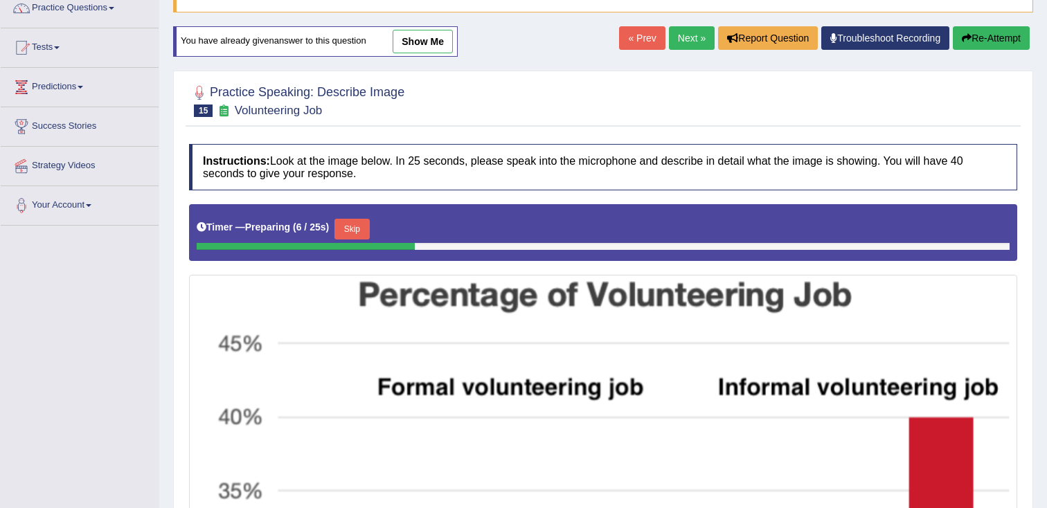
click at [363, 229] on button "Skip" at bounding box center [351, 229] width 35 height 21
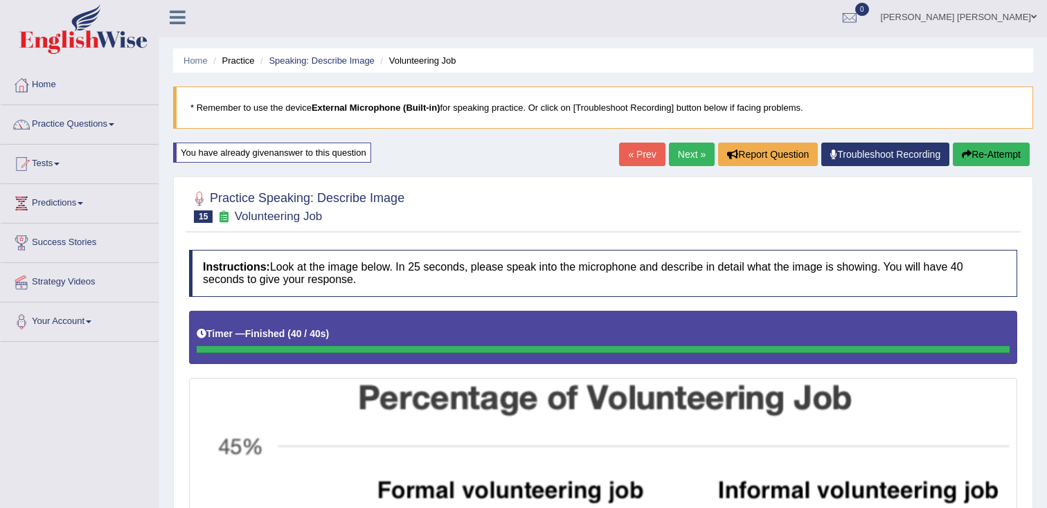
scroll to position [1, 0]
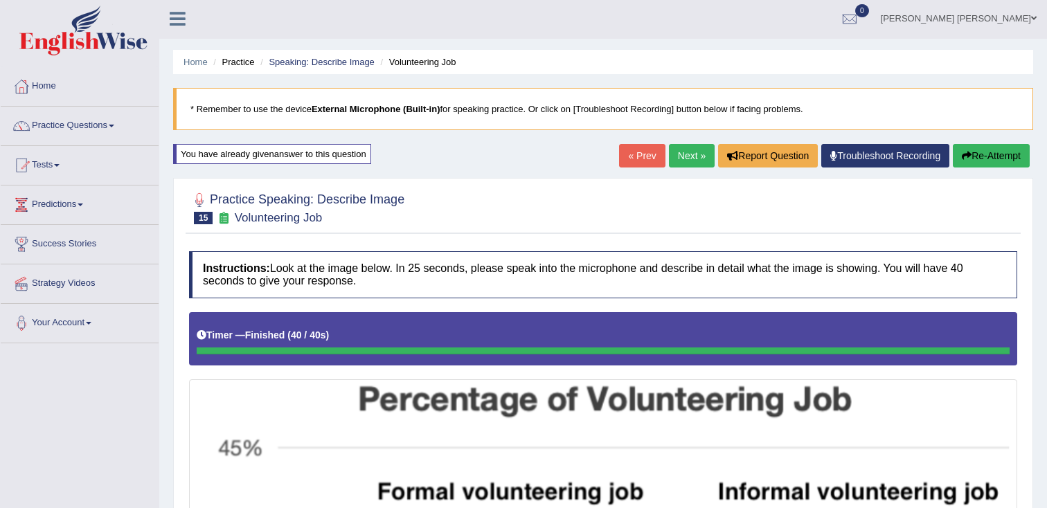
click at [992, 159] on button "Re-Attempt" at bounding box center [991, 156] width 77 height 24
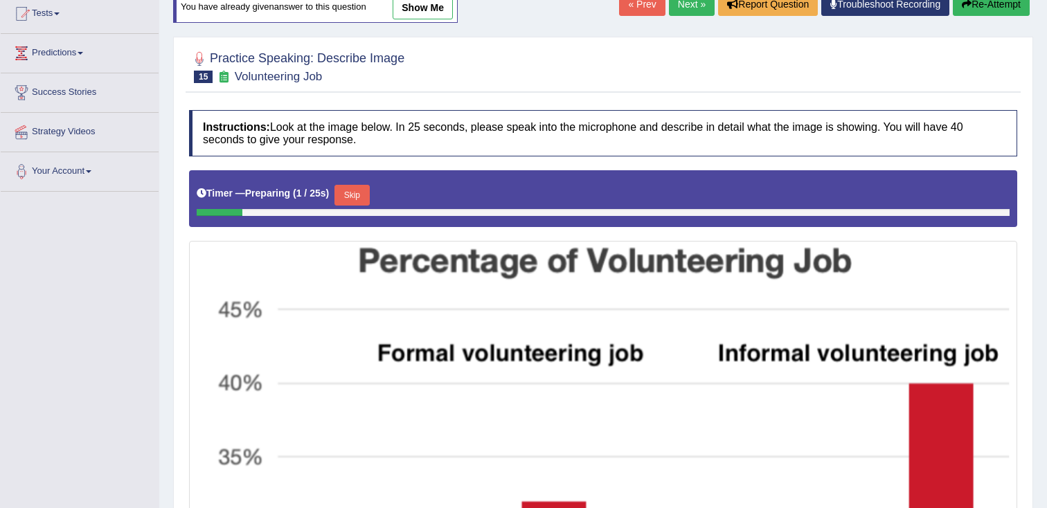
scroll to position [157, 0]
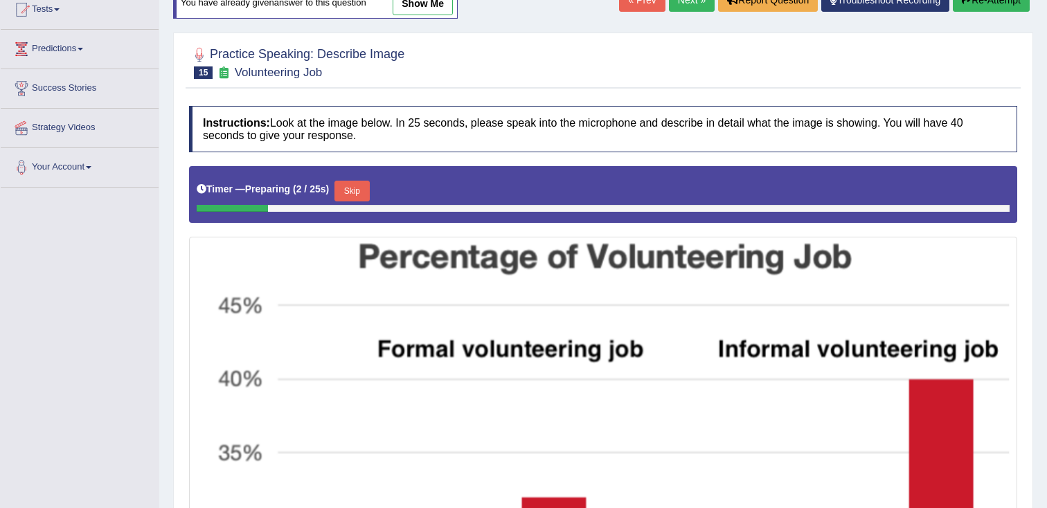
click at [369, 196] on button "Skip" at bounding box center [351, 191] width 35 height 21
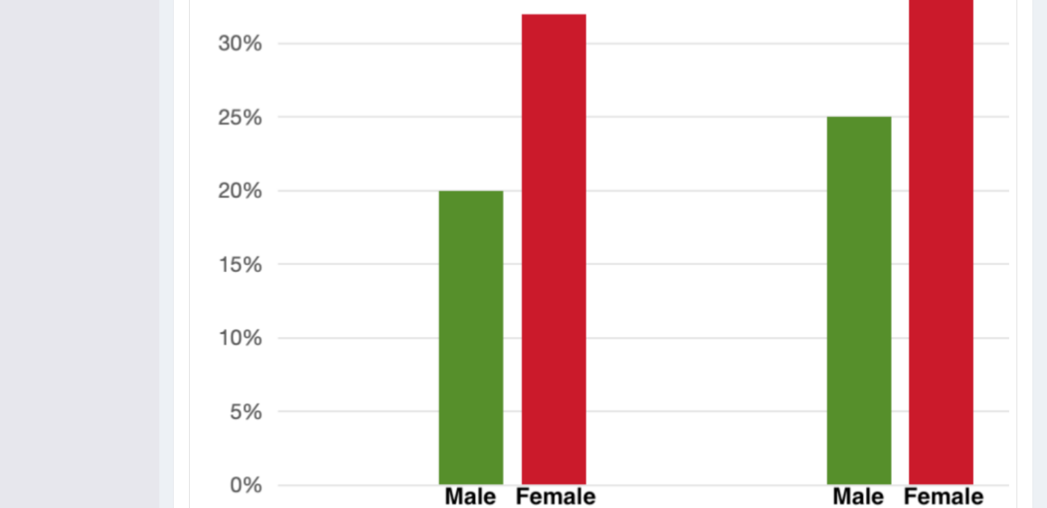
scroll to position [745, 0]
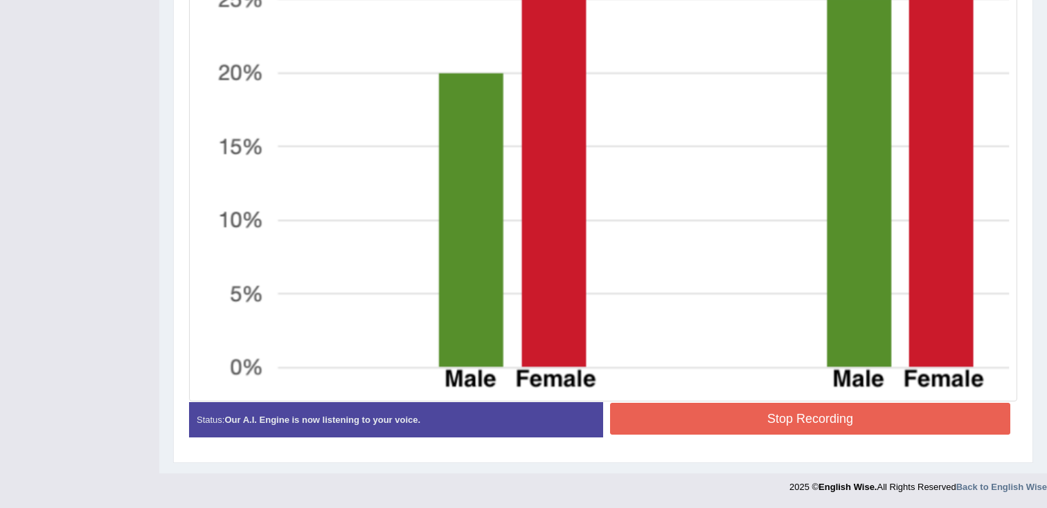
click at [871, 425] on button "Stop Recording" at bounding box center [810, 419] width 400 height 32
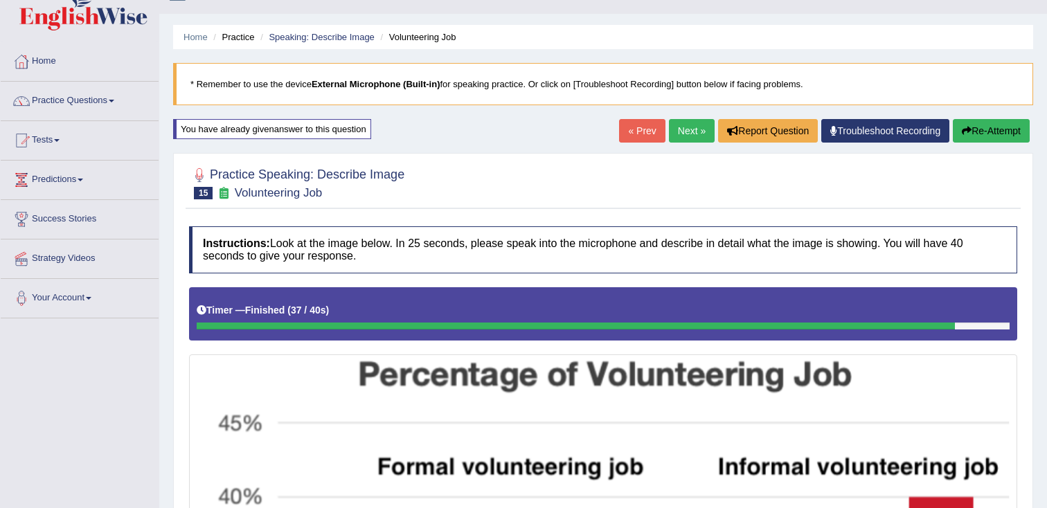
scroll to position [0, 0]
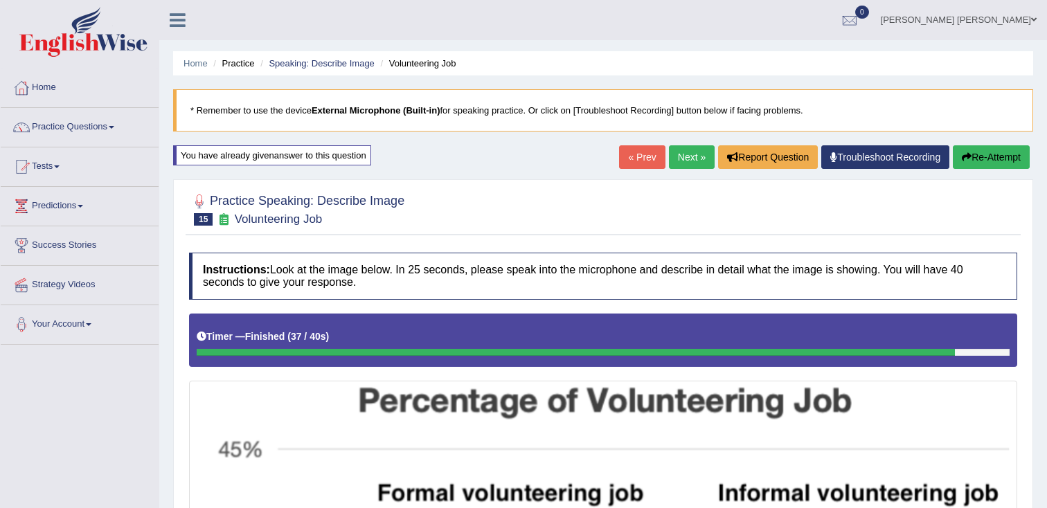
click at [676, 152] on link "Next »" at bounding box center [692, 157] width 46 height 24
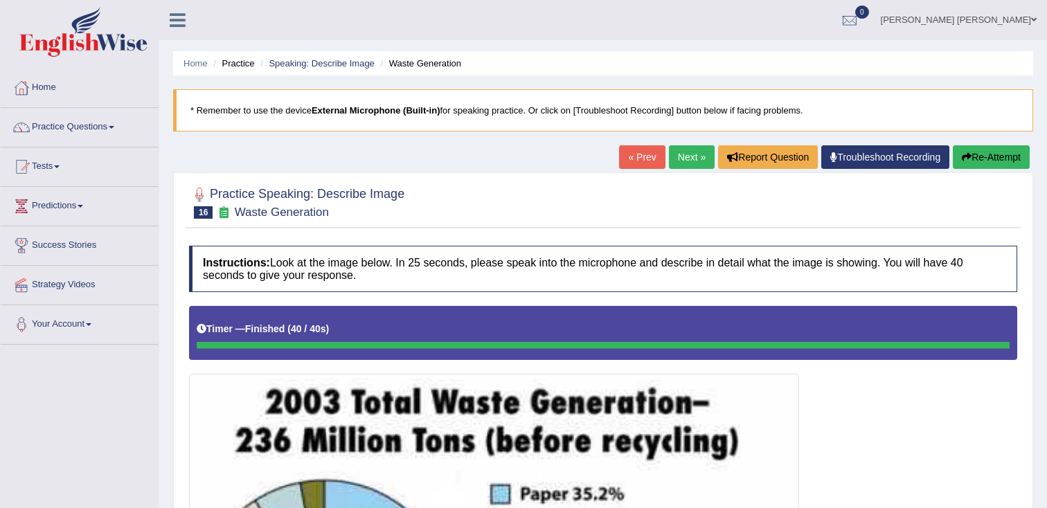
click at [679, 160] on link "Next »" at bounding box center [692, 157] width 46 height 24
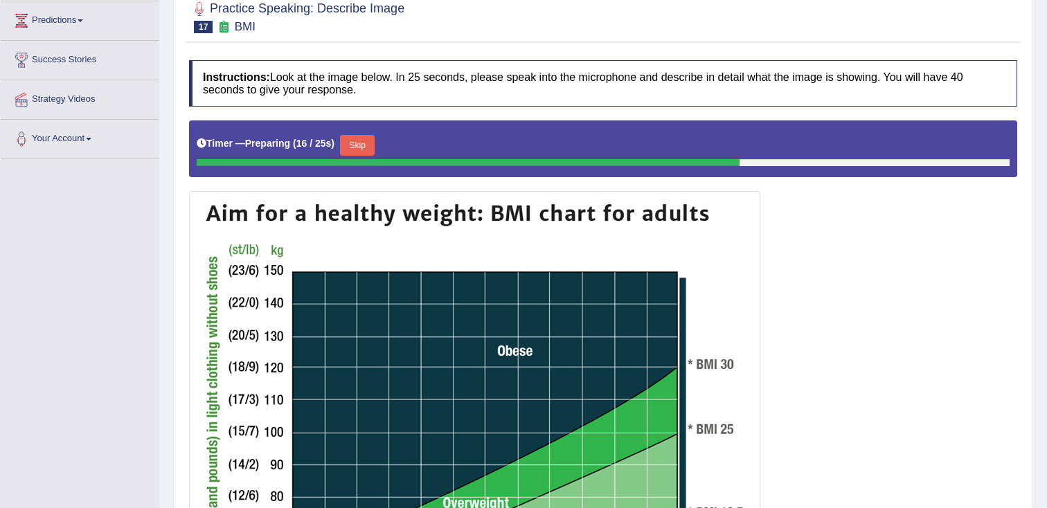
scroll to position [183, 0]
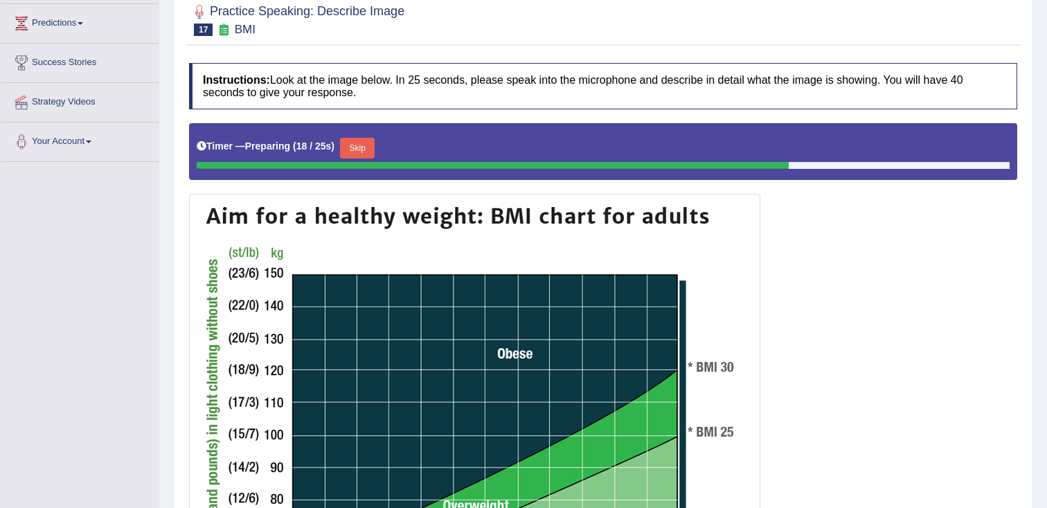
drag, startPoint x: 365, startPoint y: 147, endPoint x: 376, endPoint y: 150, distance: 11.4
click at [365, 147] on button "Skip" at bounding box center [357, 148] width 35 height 21
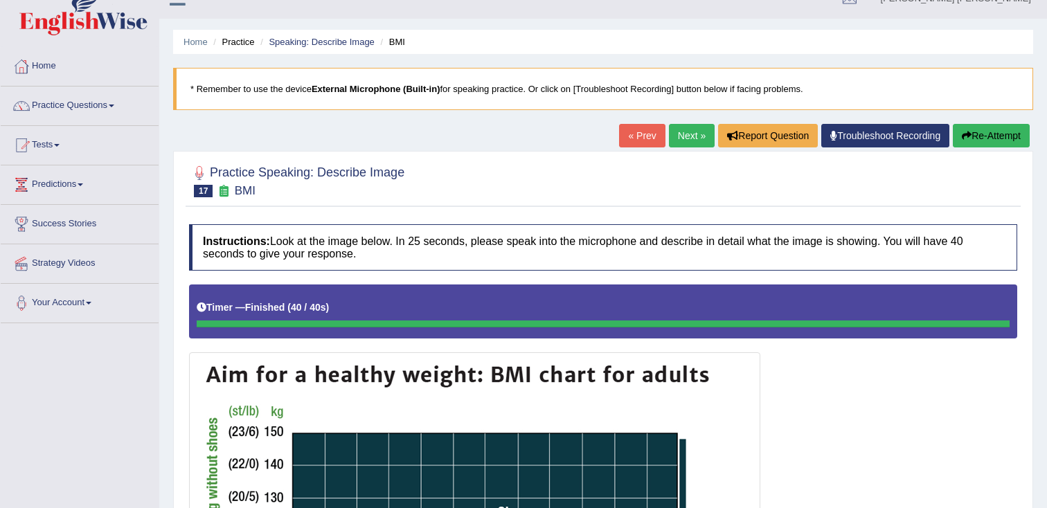
scroll to position [22, 0]
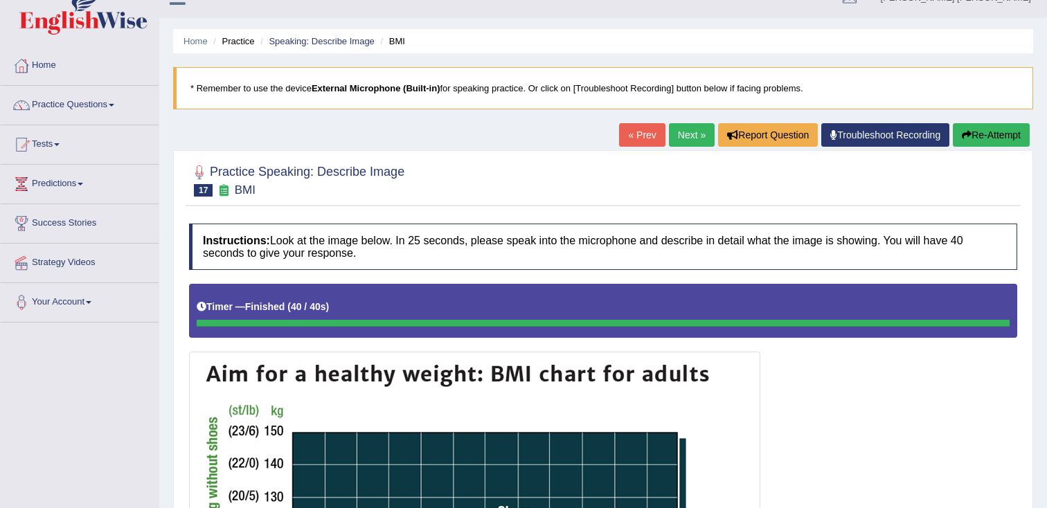
click at [681, 139] on link "Next »" at bounding box center [692, 135] width 46 height 24
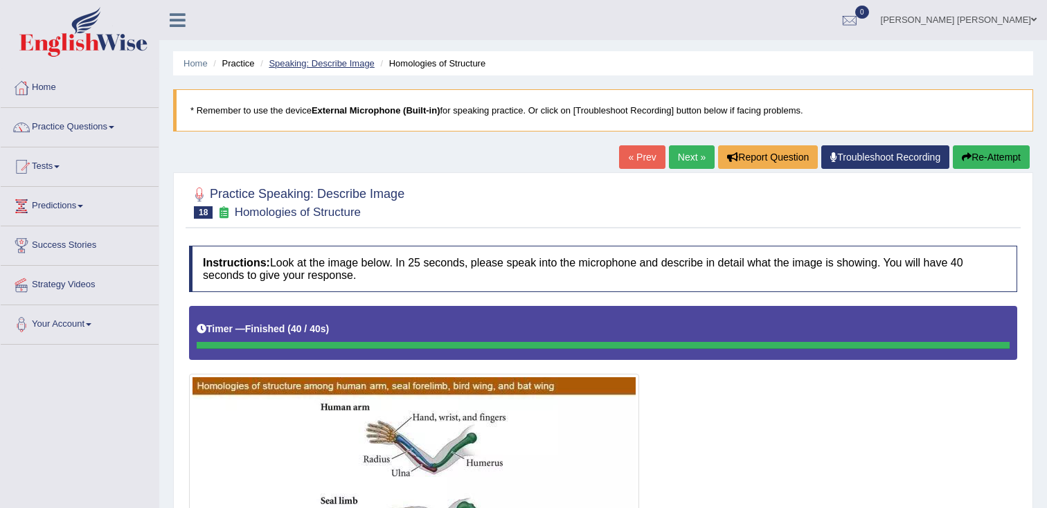
click at [309, 65] on link "Speaking: Describe Image" at bounding box center [321, 63] width 105 height 10
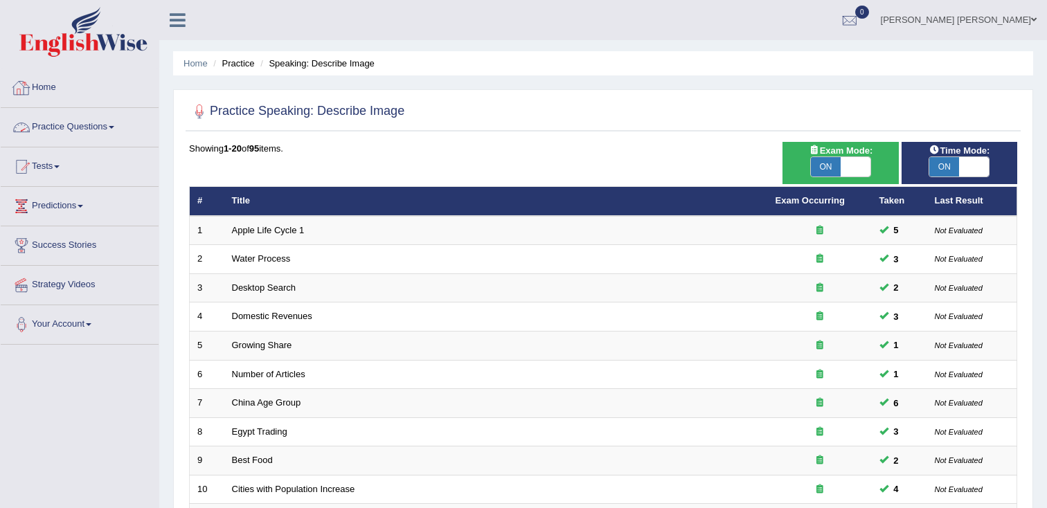
click at [100, 132] on link "Practice Questions" at bounding box center [80, 125] width 158 height 35
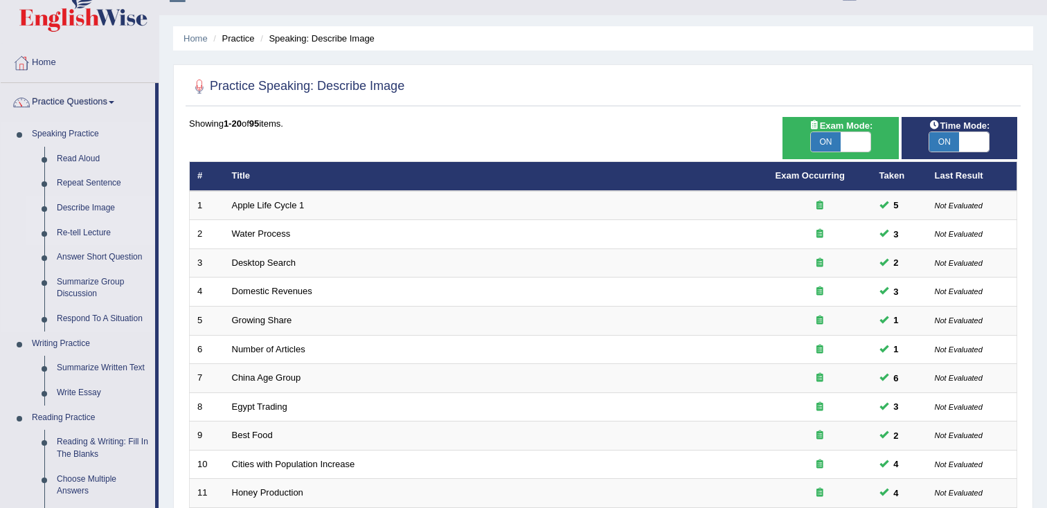
scroll to position [26, 0]
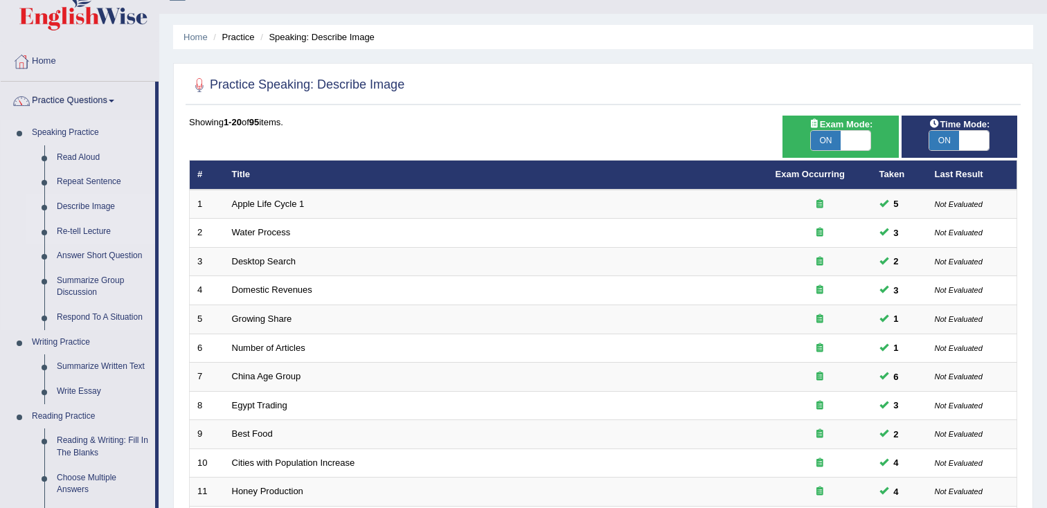
click at [84, 237] on link "Re-tell Lecture" at bounding box center [103, 231] width 105 height 25
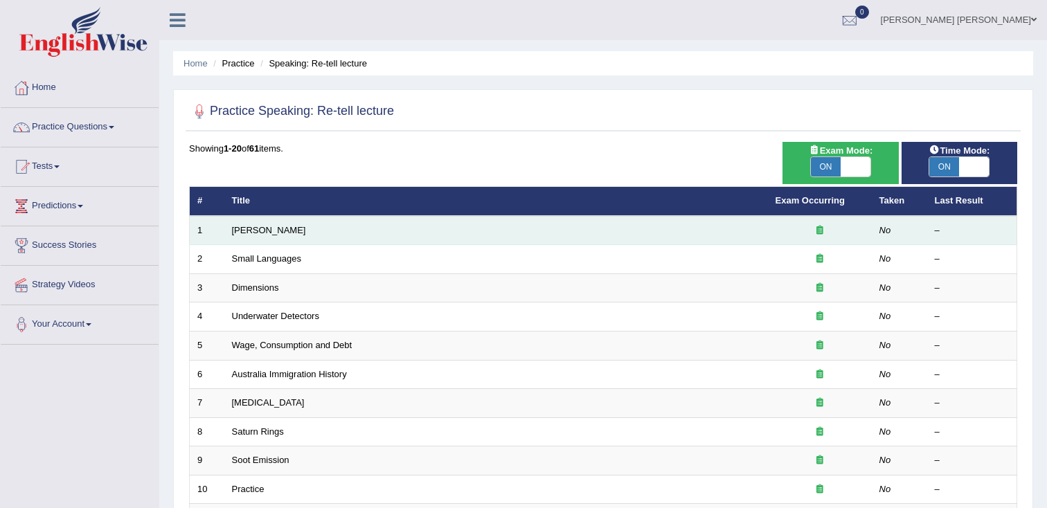
drag, startPoint x: 268, startPoint y: 233, endPoint x: 294, endPoint y: 241, distance: 27.4
click at [268, 233] on link "[PERSON_NAME]" at bounding box center [269, 230] width 74 height 10
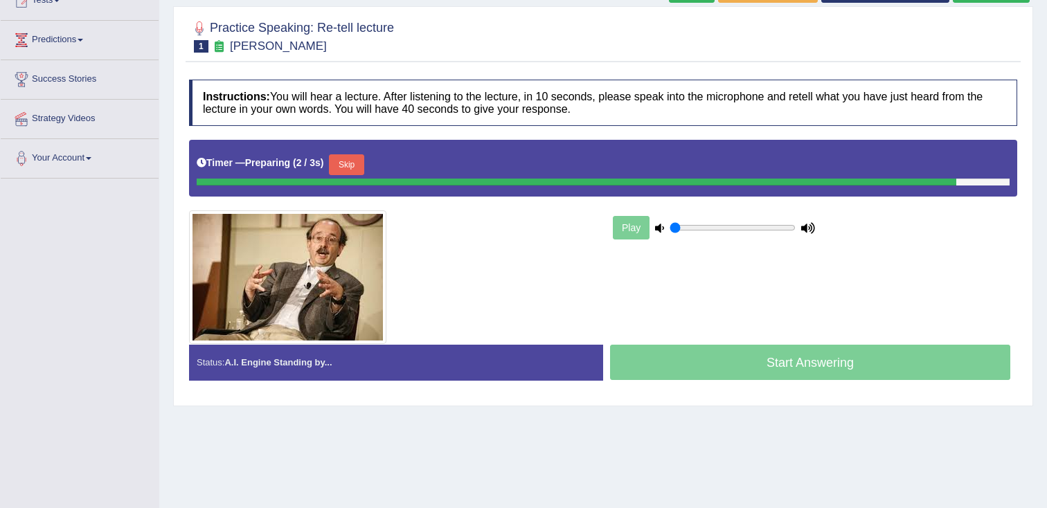
scroll to position [168, 0]
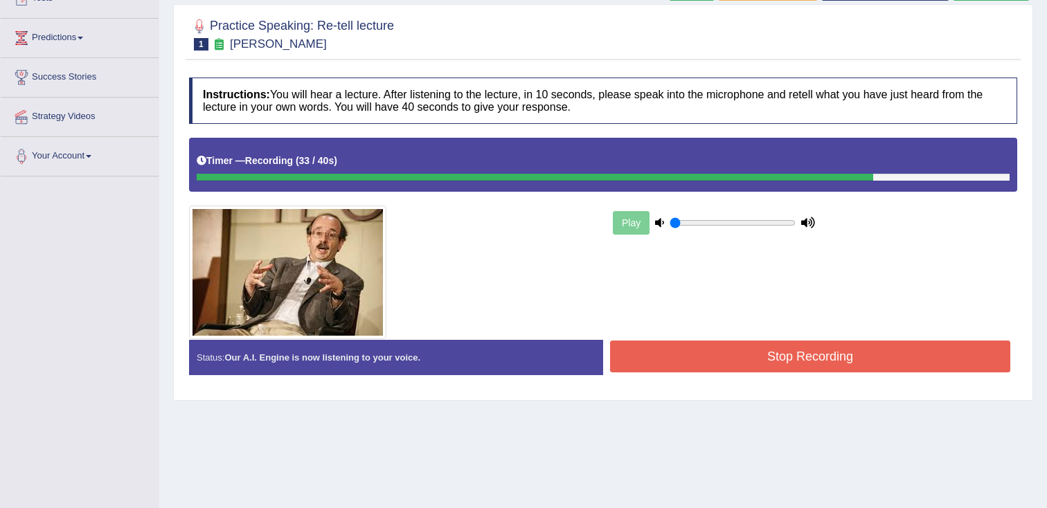
click at [798, 361] on button "Stop Recording" at bounding box center [810, 357] width 400 height 32
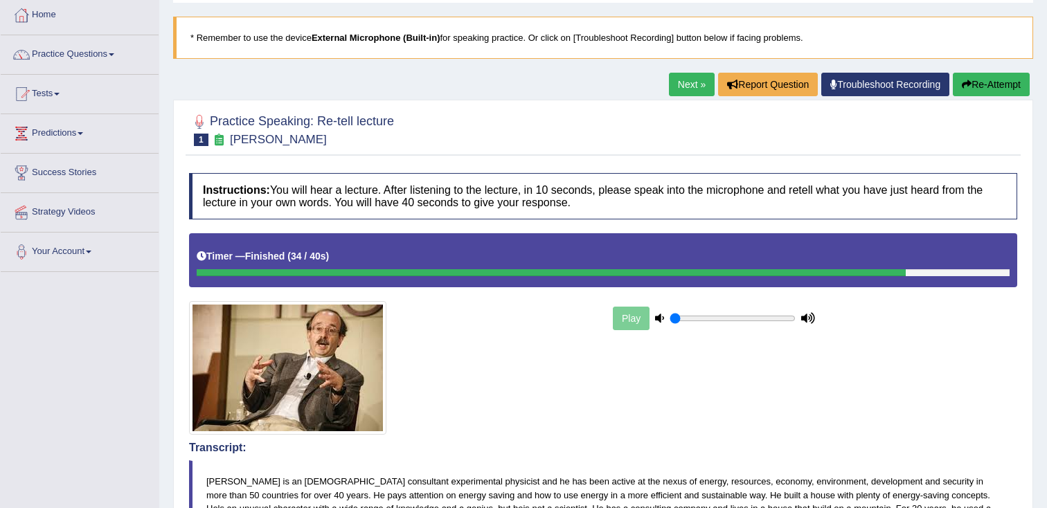
scroll to position [0, 0]
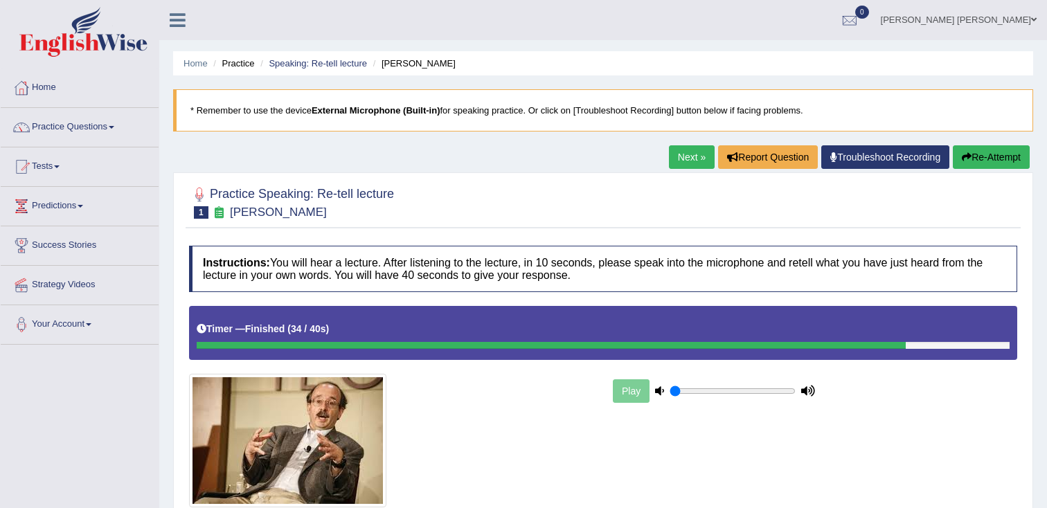
click at [684, 163] on link "Next »" at bounding box center [692, 157] width 46 height 24
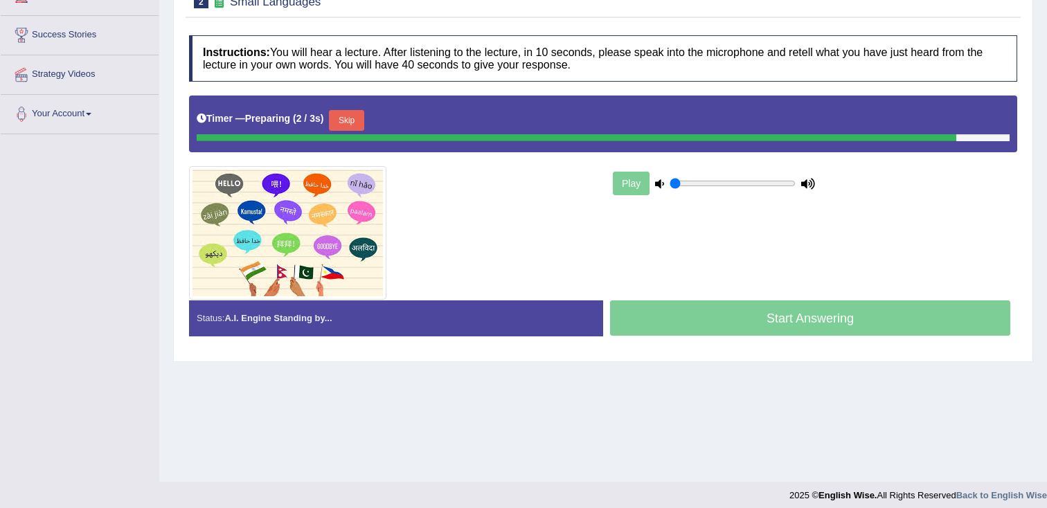
scroll to position [211, 0]
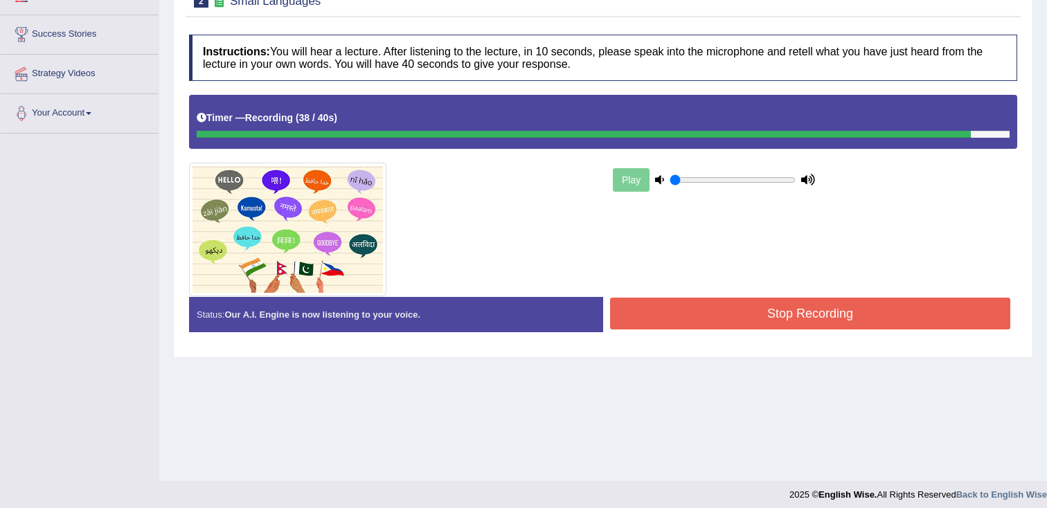
click at [712, 323] on button "Stop Recording" at bounding box center [810, 314] width 400 height 32
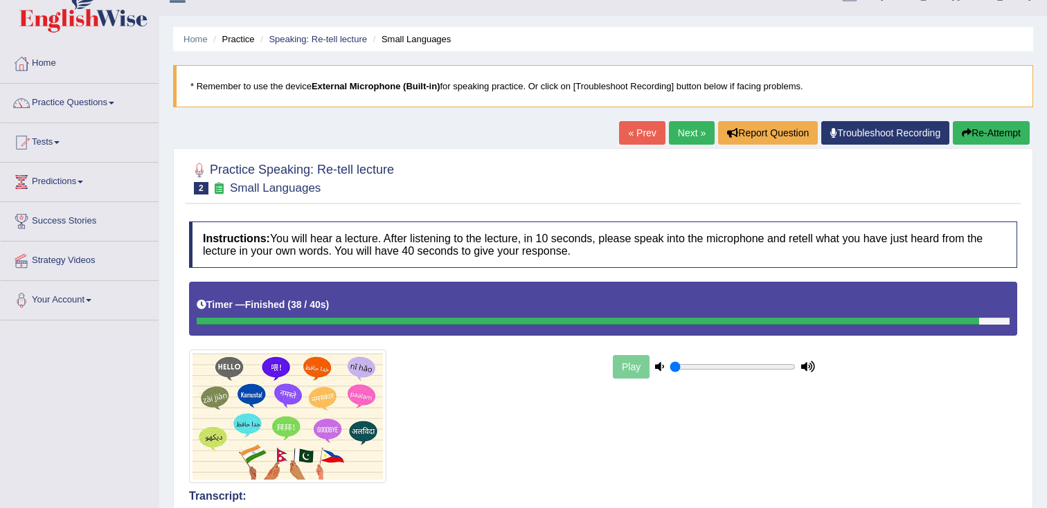
scroll to position [0, 0]
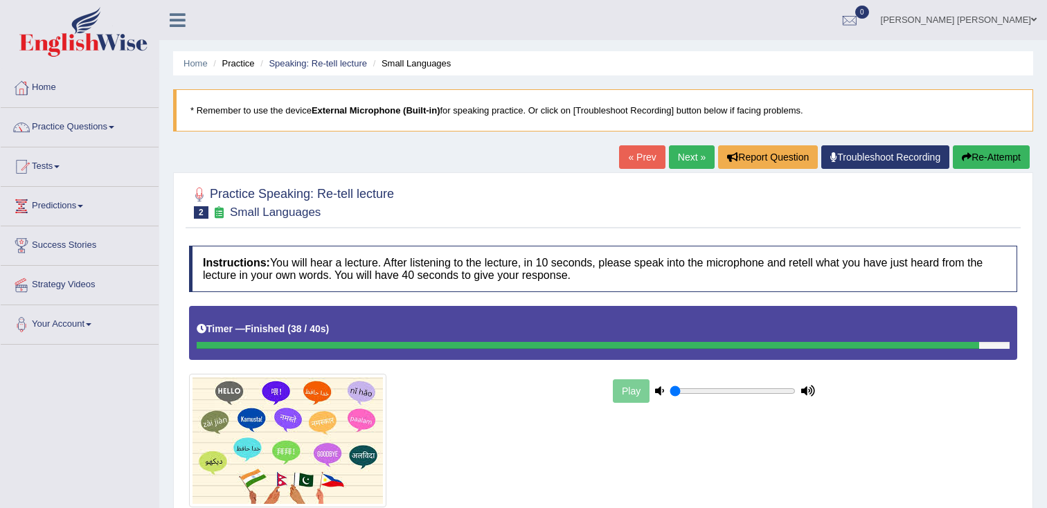
click at [678, 156] on link "Next »" at bounding box center [692, 157] width 46 height 24
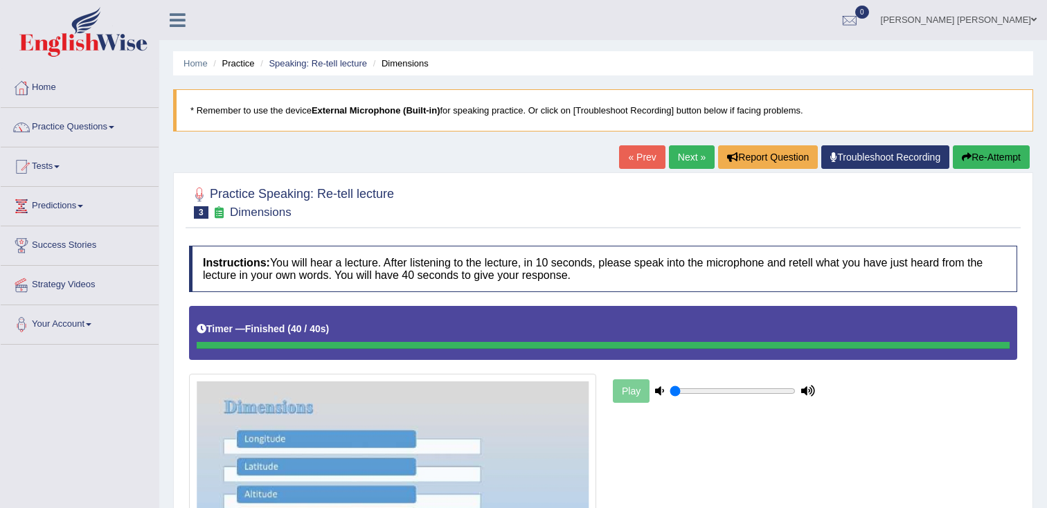
scroll to position [2, 0]
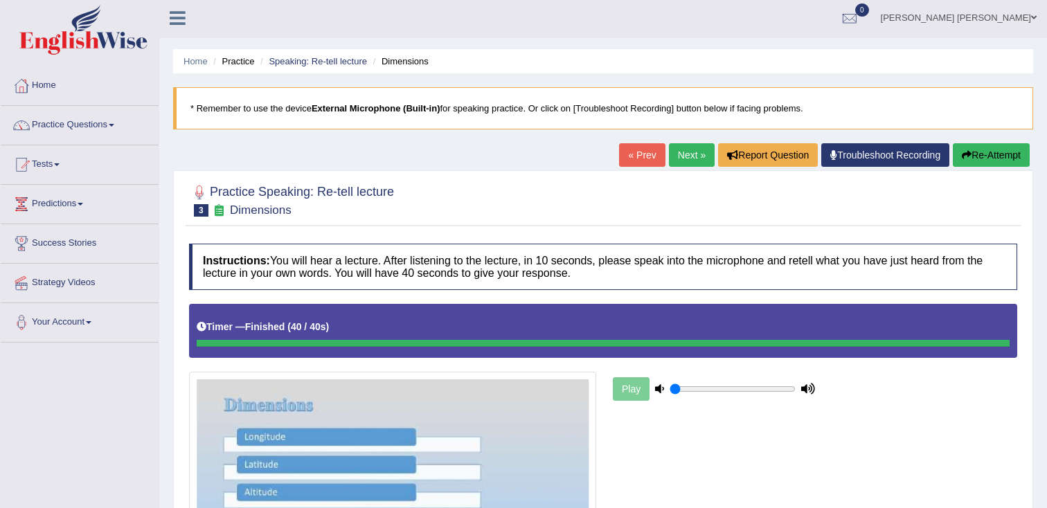
click at [639, 392] on div "Play" at bounding box center [714, 389] width 208 height 35
click at [638, 392] on div "Play" at bounding box center [714, 389] width 208 height 35
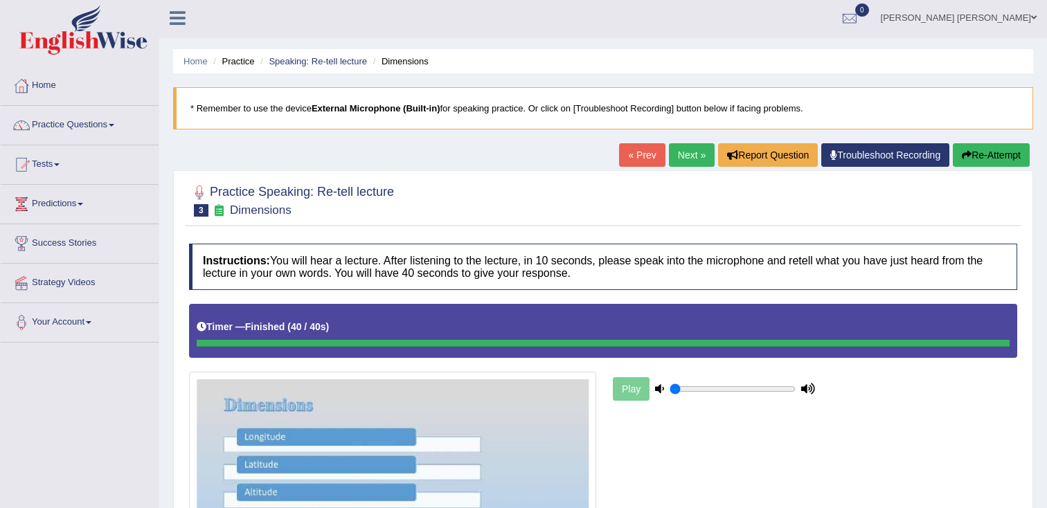
drag, startPoint x: 638, startPoint y: 392, endPoint x: 649, endPoint y: 388, distance: 11.8
click at [638, 392] on div "Play" at bounding box center [714, 389] width 208 height 35
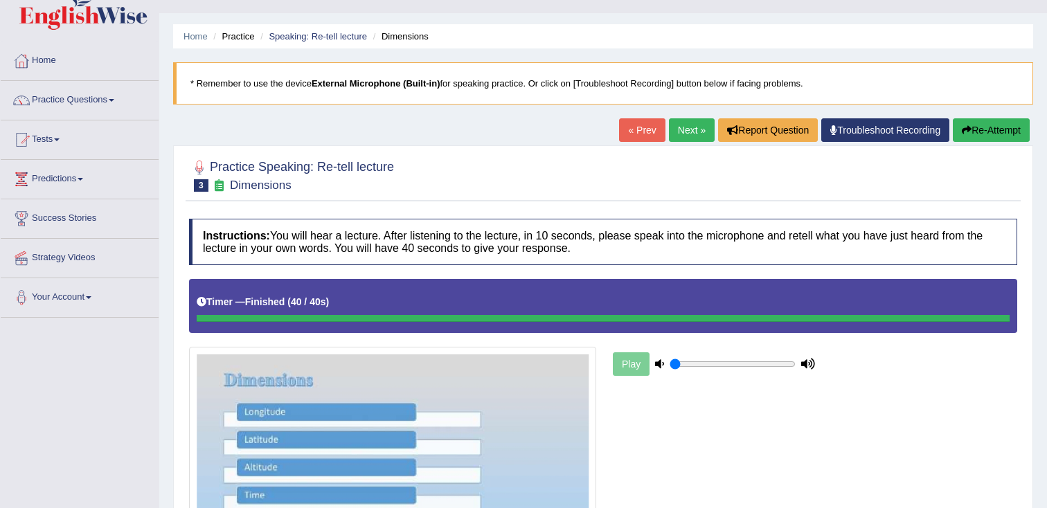
scroll to position [0, 0]
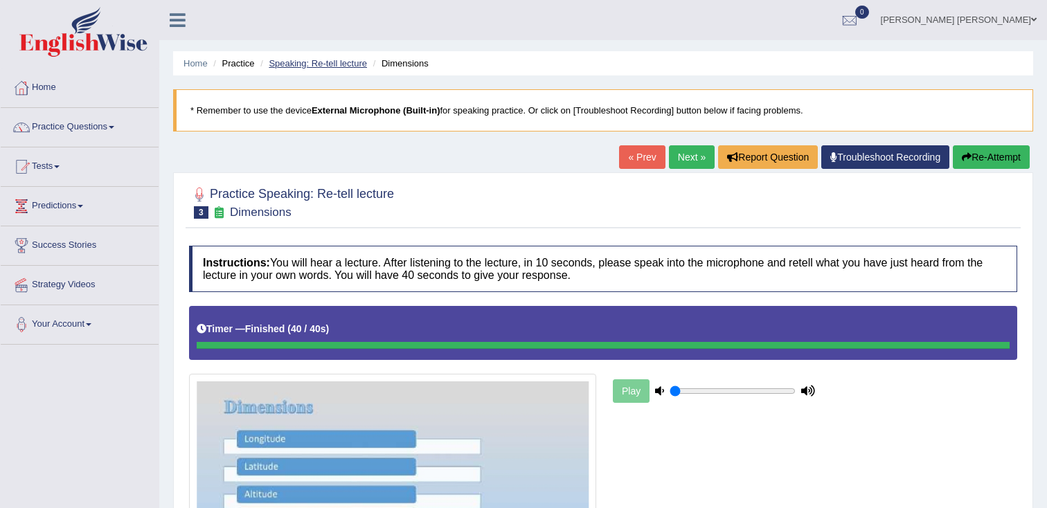
click at [316, 60] on link "Speaking: Re-tell lecture" at bounding box center [318, 63] width 98 height 10
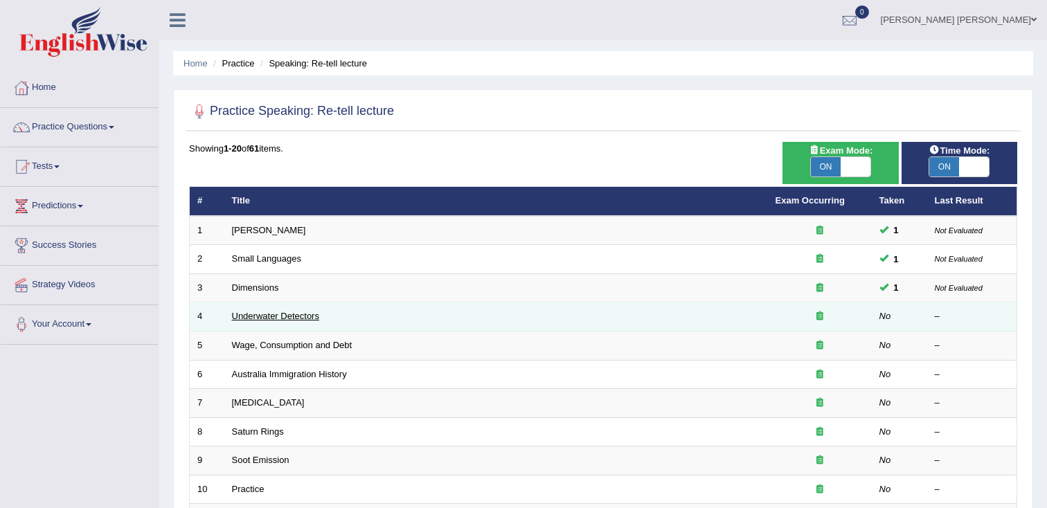
click at [291, 317] on link "Underwater Detectors" at bounding box center [275, 316] width 87 height 10
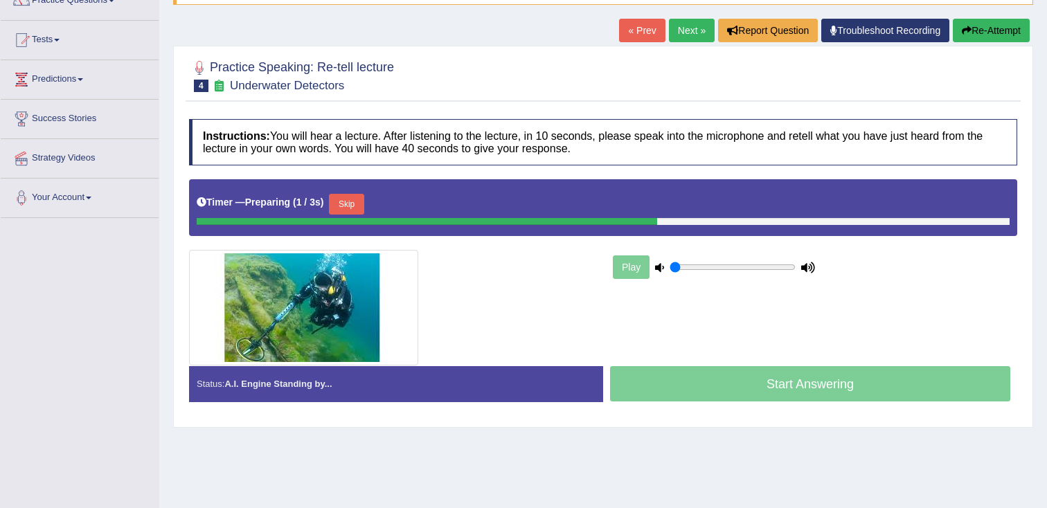
scroll to position [129, 0]
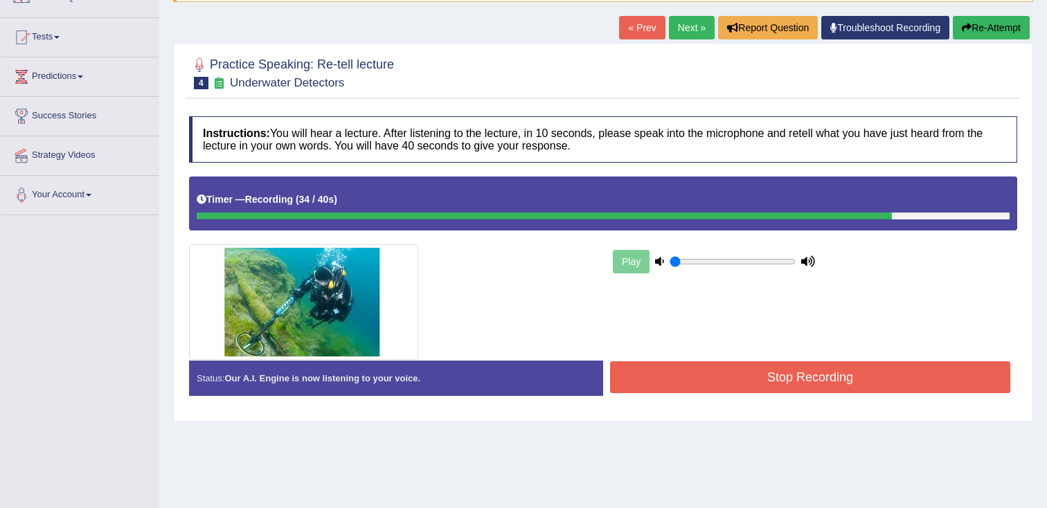
click at [816, 384] on button "Stop Recording" at bounding box center [810, 377] width 400 height 32
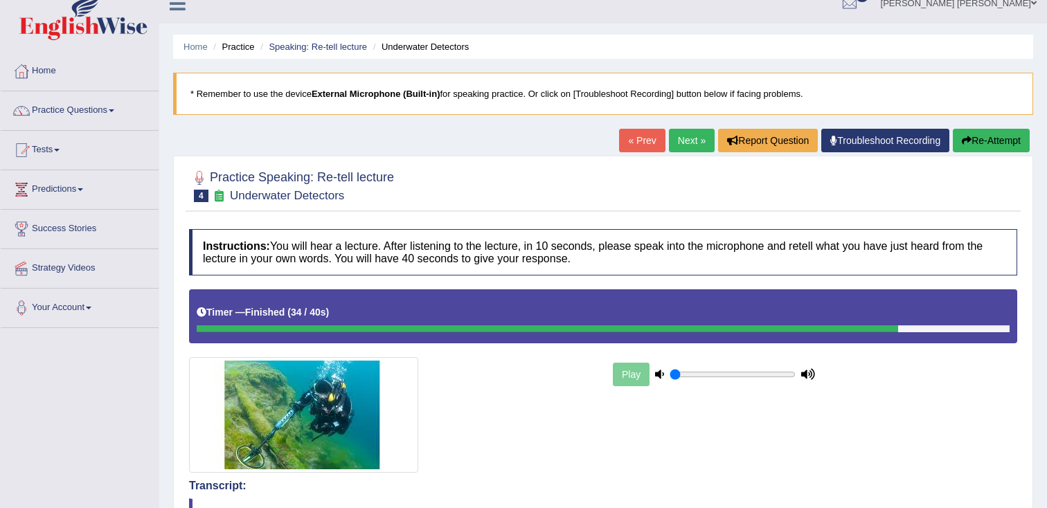
scroll to position [0, 0]
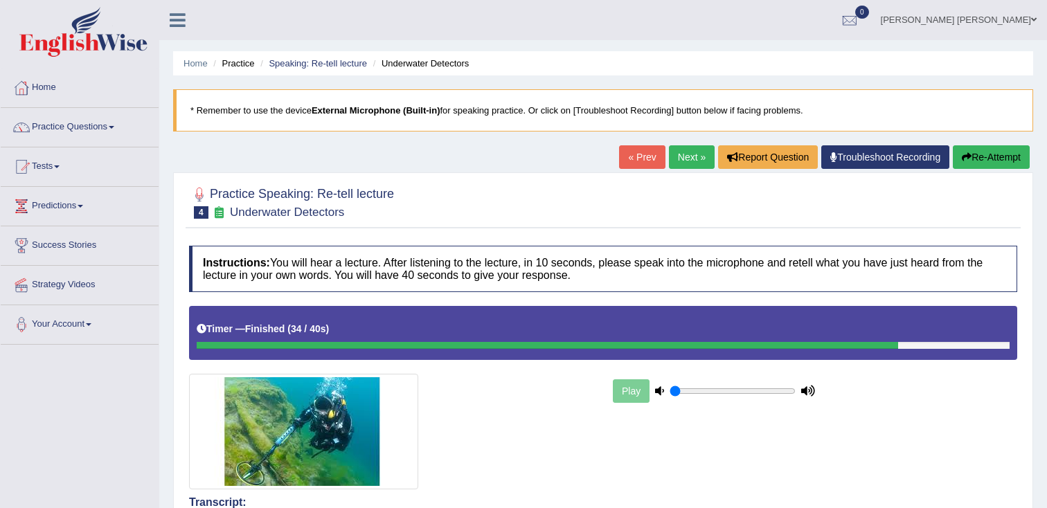
click at [992, 156] on button "Re-Attempt" at bounding box center [991, 157] width 77 height 24
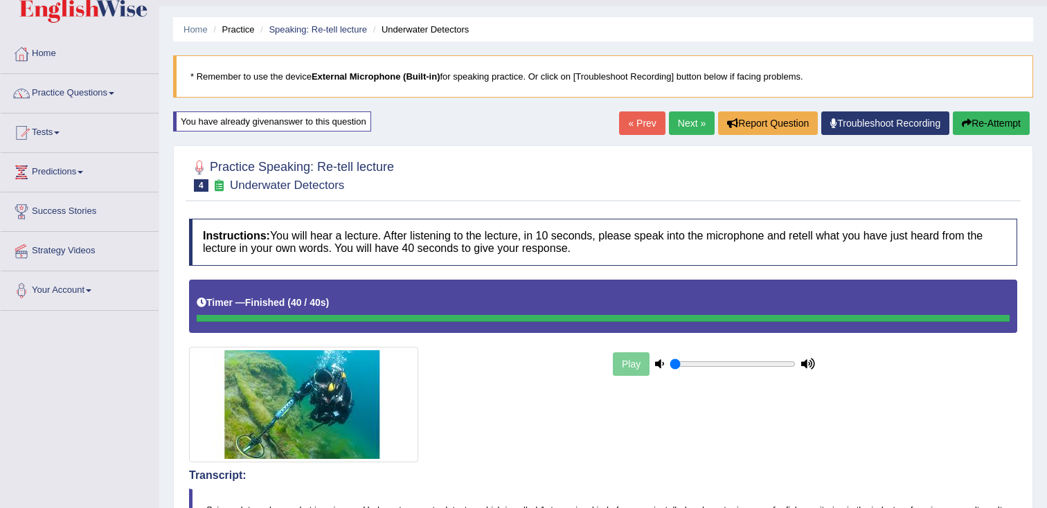
scroll to position [33, 0]
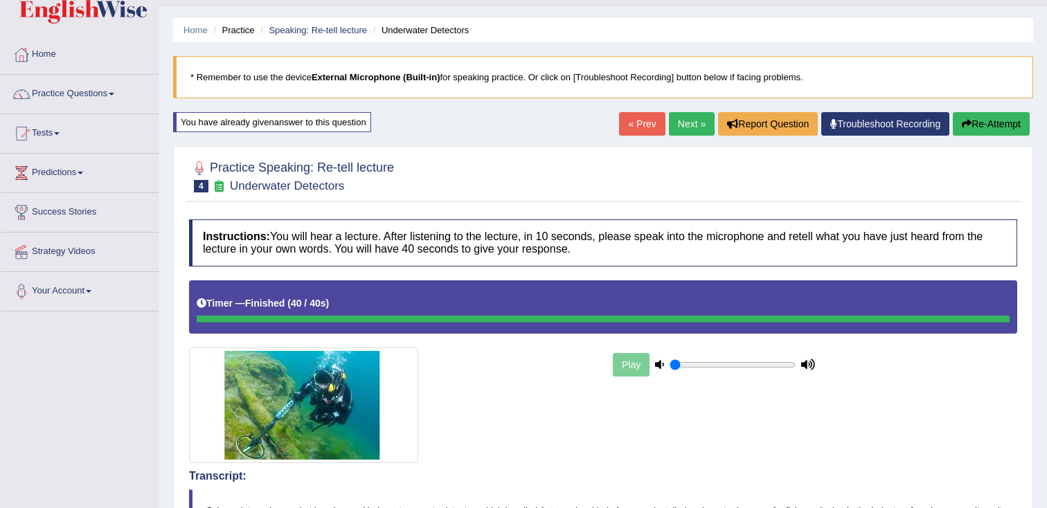
click at [317, 386] on img at bounding box center [303, 406] width 229 height 116
click at [674, 125] on link "Next »" at bounding box center [692, 124] width 46 height 24
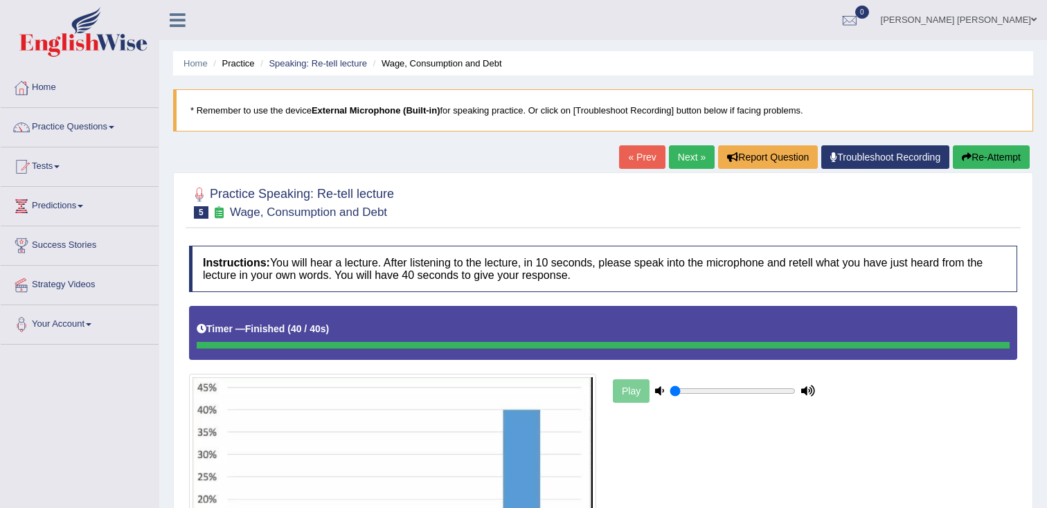
click at [974, 150] on button "Re-Attempt" at bounding box center [991, 157] width 77 height 24
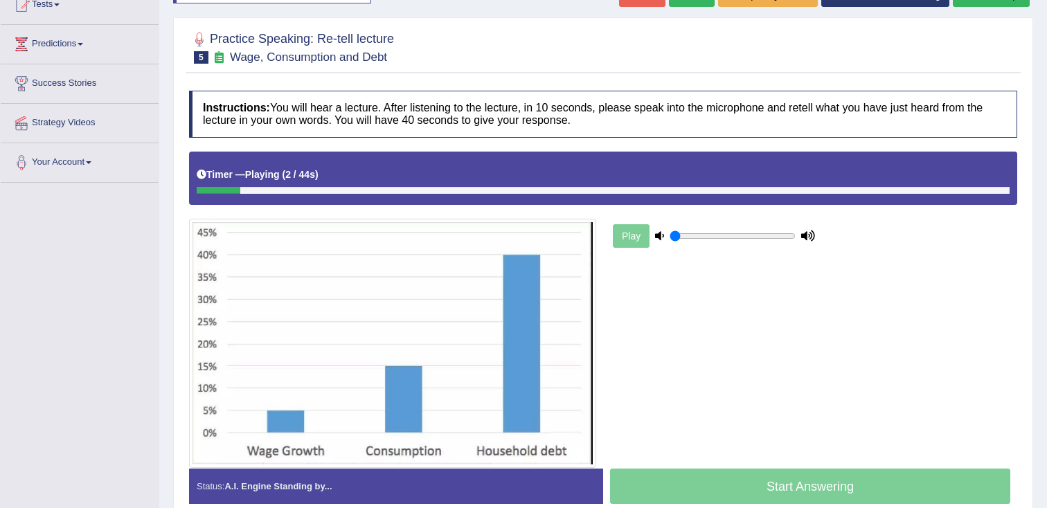
scroll to position [168, 0]
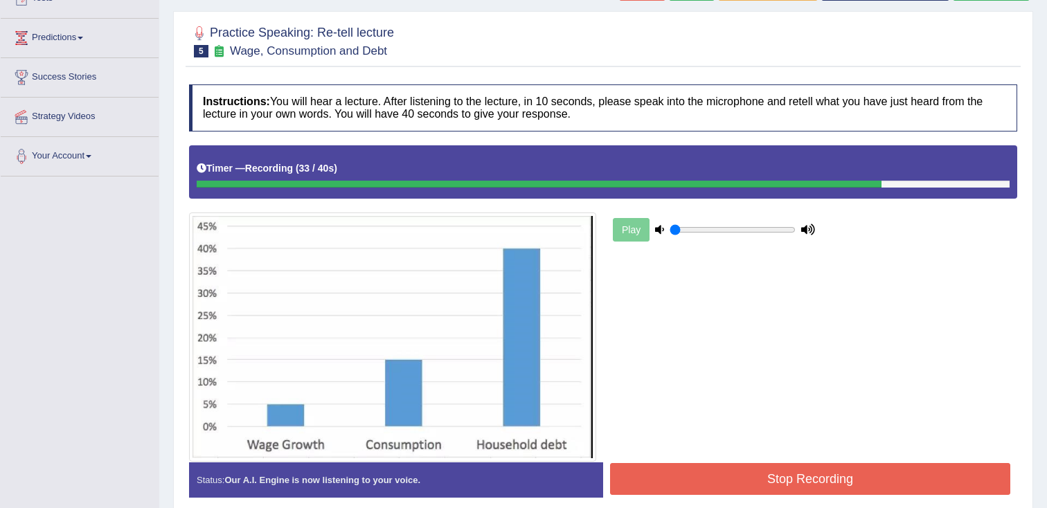
click at [753, 470] on button "Stop Recording" at bounding box center [810, 479] width 400 height 32
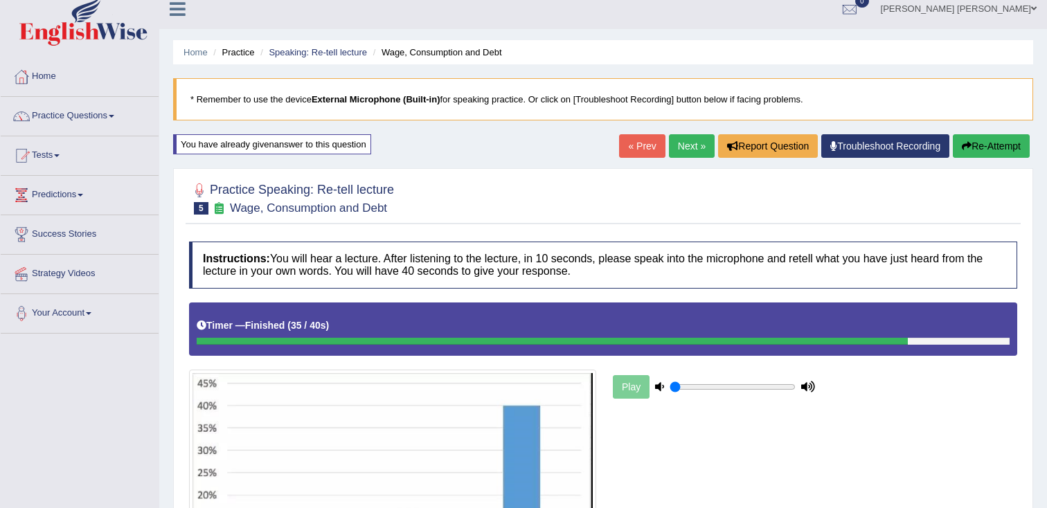
scroll to position [0, 0]
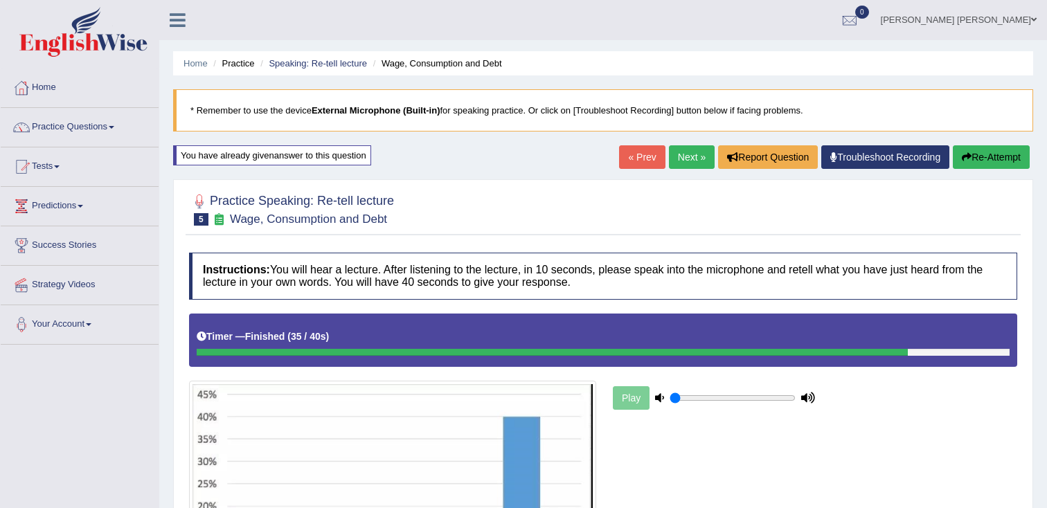
click at [679, 163] on link "Next »" at bounding box center [692, 157] width 46 height 24
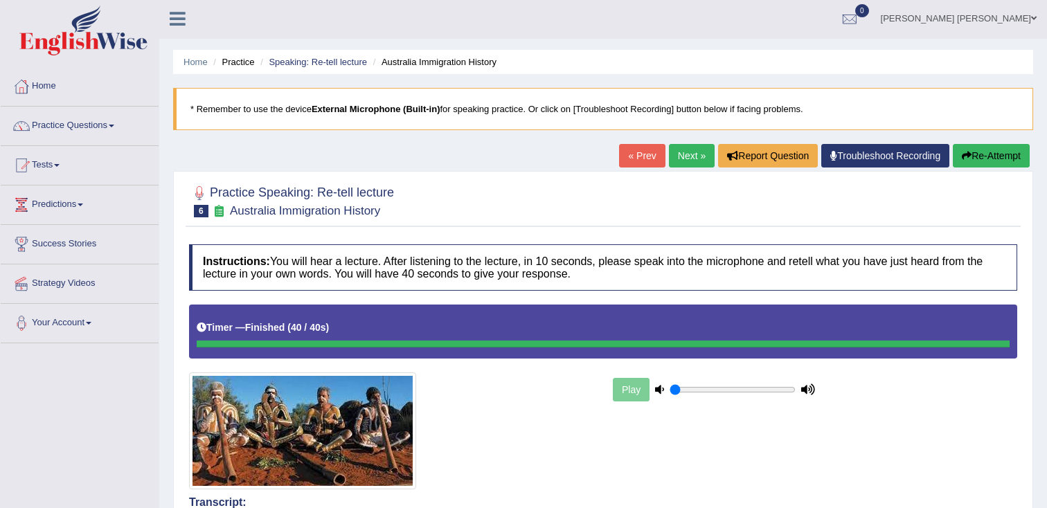
scroll to position [5, 0]
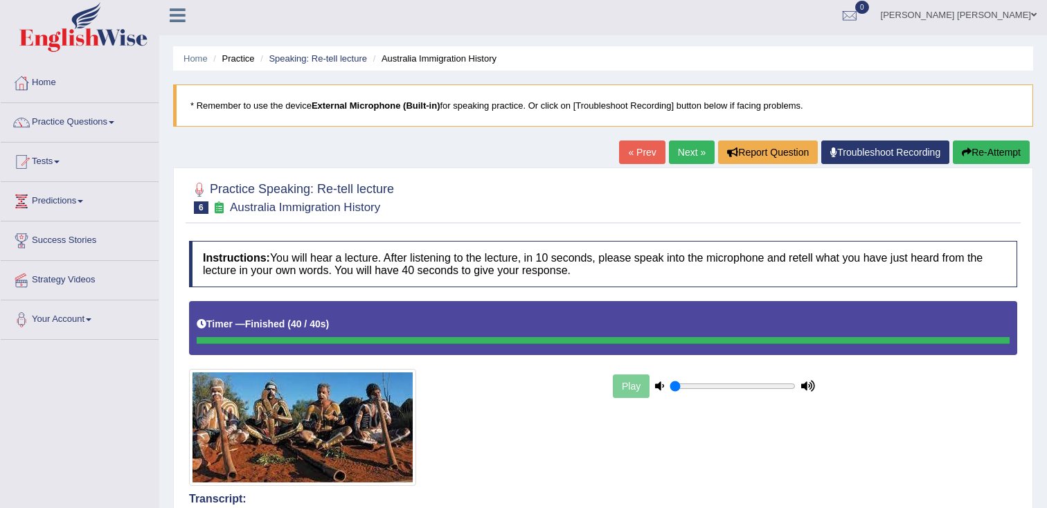
click at [688, 156] on link "Next »" at bounding box center [692, 153] width 46 height 24
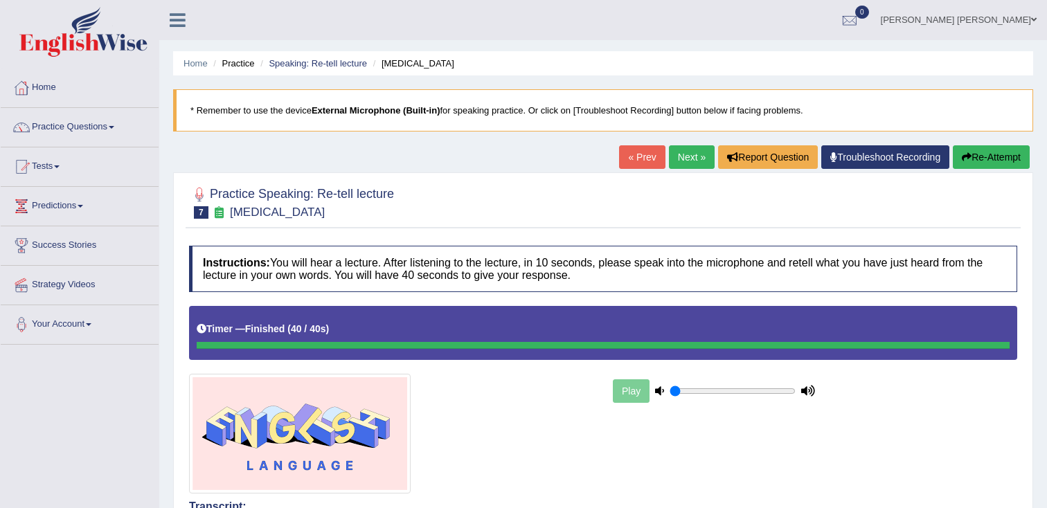
click at [689, 162] on link "Next »" at bounding box center [692, 157] width 46 height 24
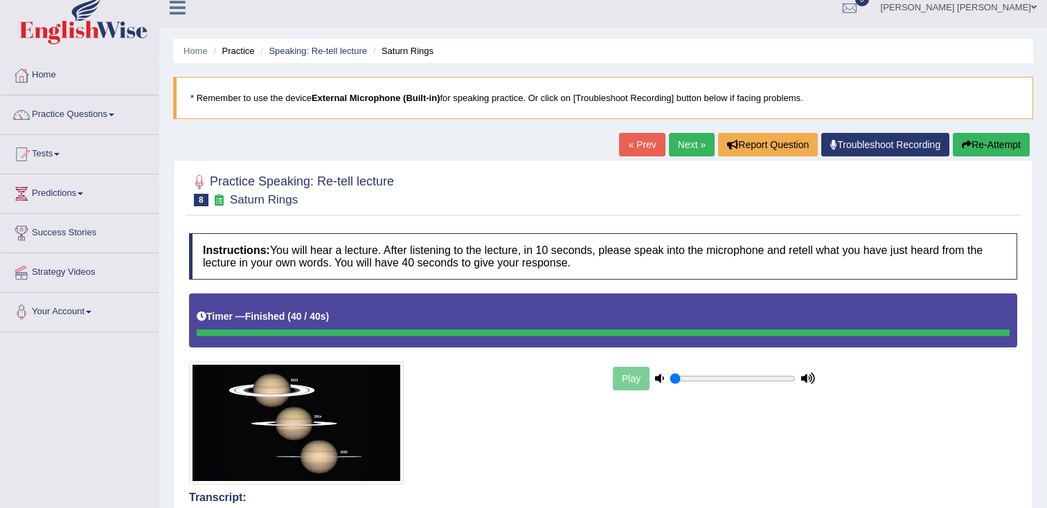
scroll to position [11, 0]
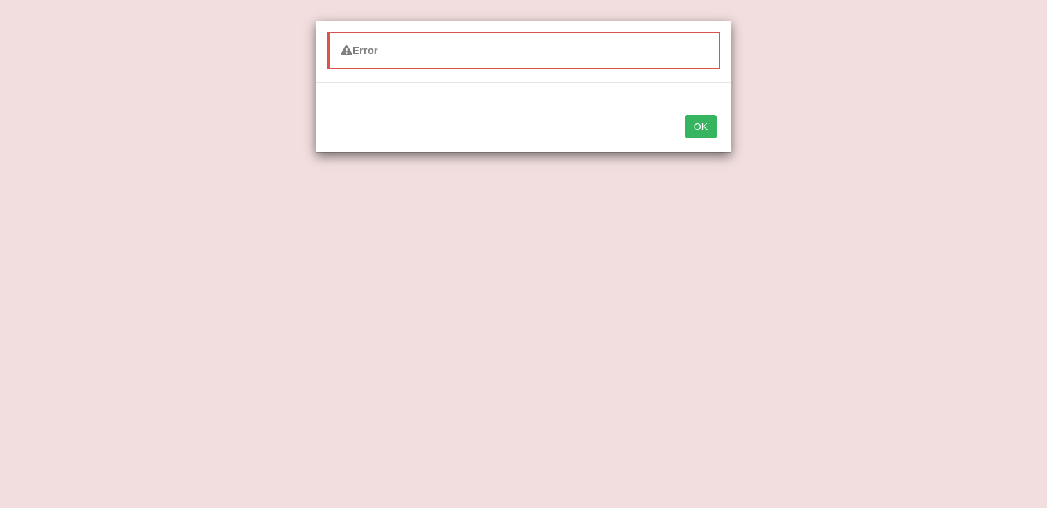
click at [698, 119] on button "OK" at bounding box center [701, 127] width 32 height 24
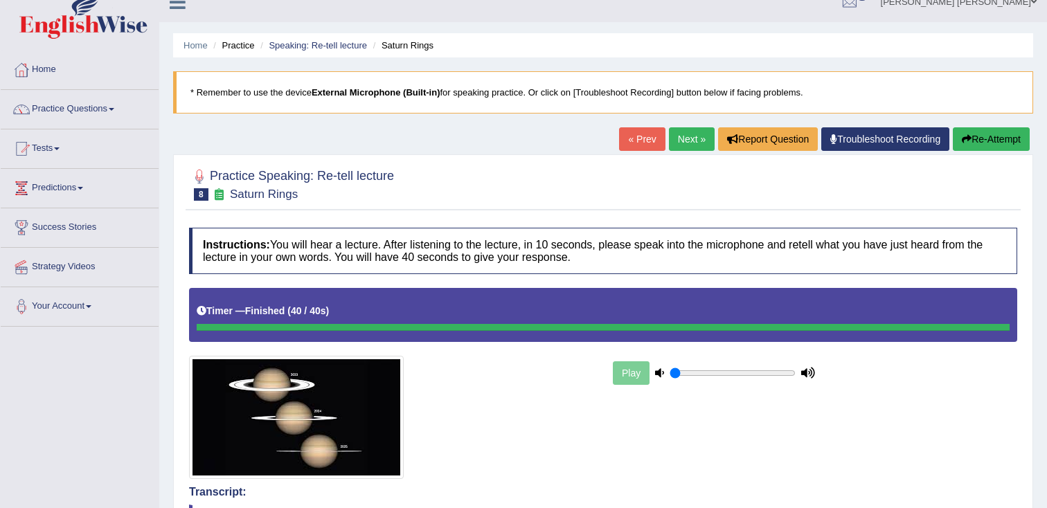
scroll to position [0, 0]
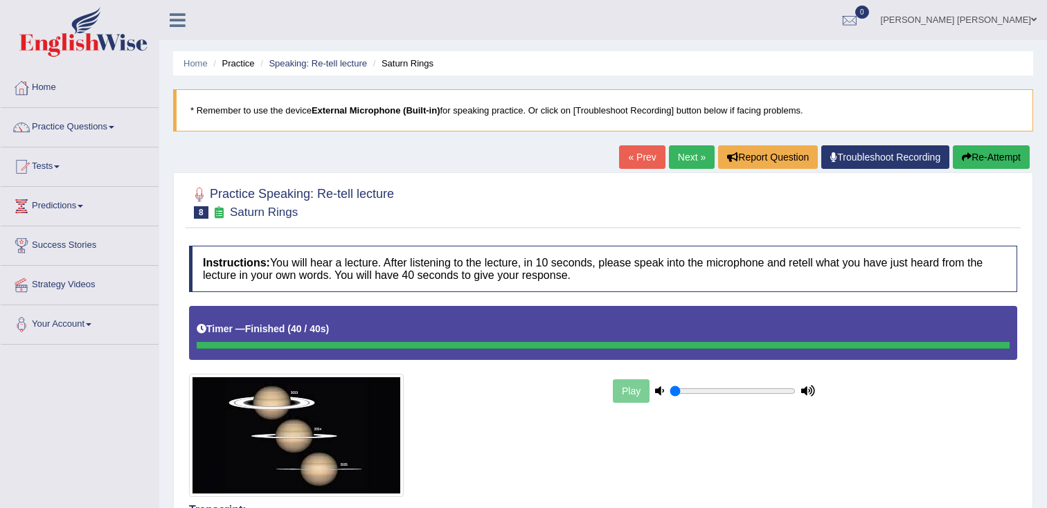
drag, startPoint x: 997, startPoint y: 161, endPoint x: 987, endPoint y: 160, distance: 9.8
click at [997, 161] on button "Re-Attempt" at bounding box center [991, 157] width 77 height 24
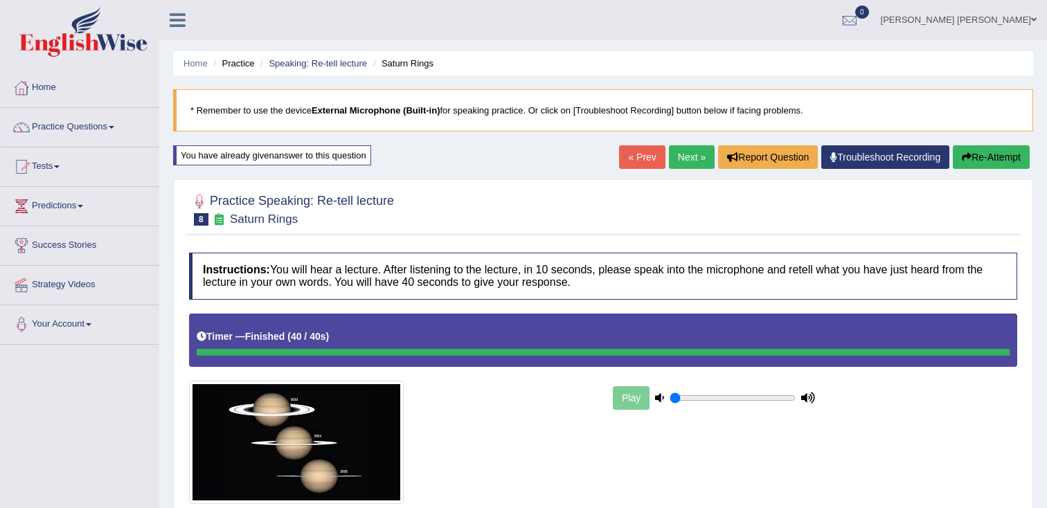
click at [685, 160] on link "Next »" at bounding box center [692, 157] width 46 height 24
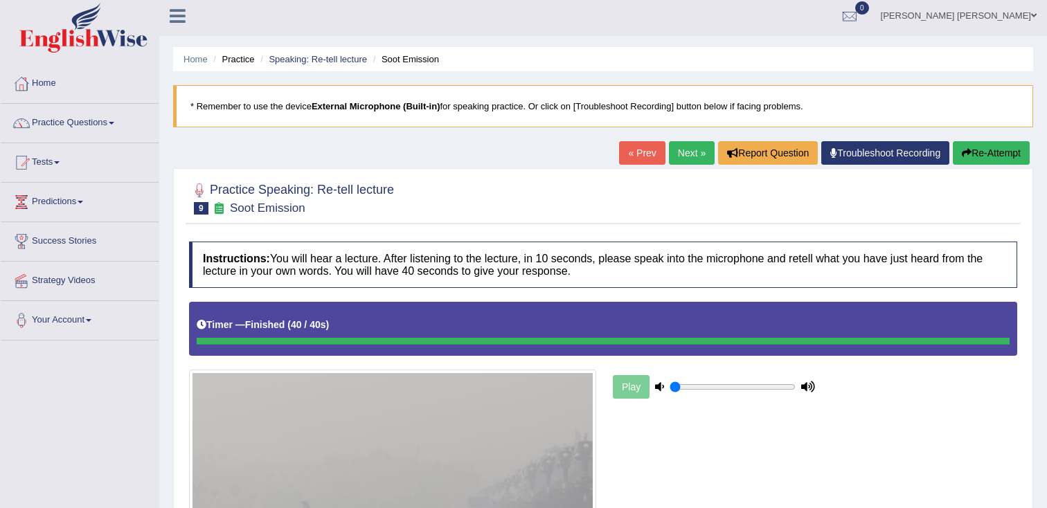
click at [683, 163] on link "Next »" at bounding box center [692, 153] width 46 height 24
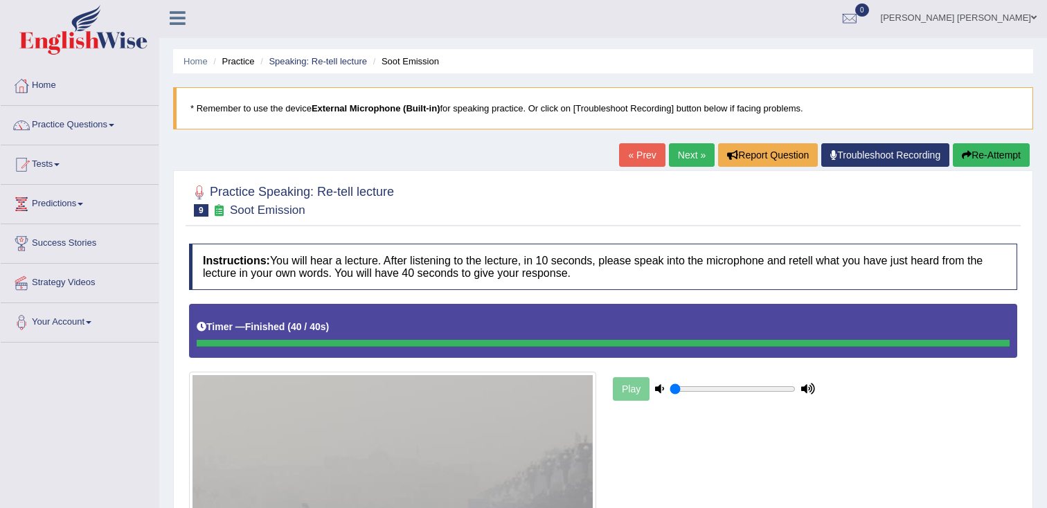
scroll to position [3, 0]
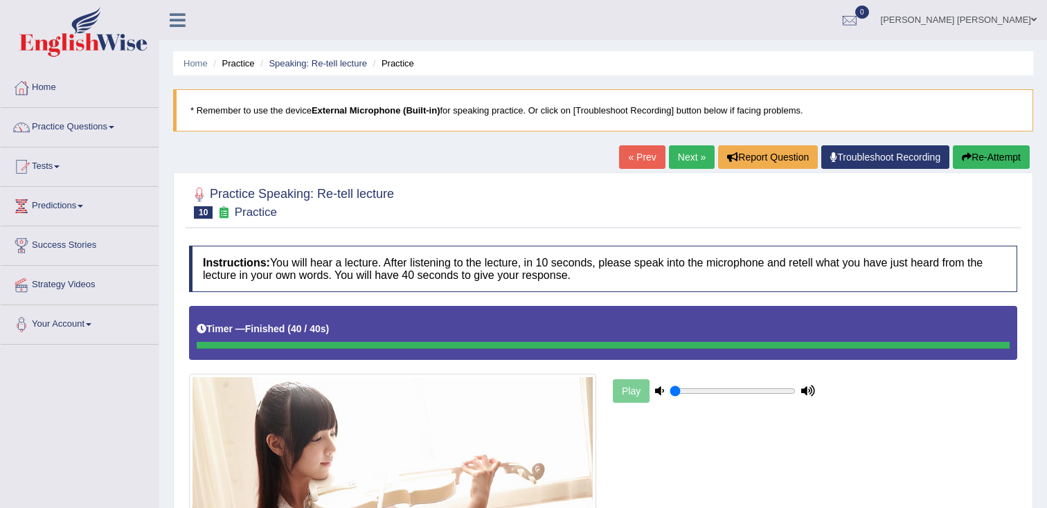
click at [695, 158] on link "Next »" at bounding box center [692, 157] width 46 height 24
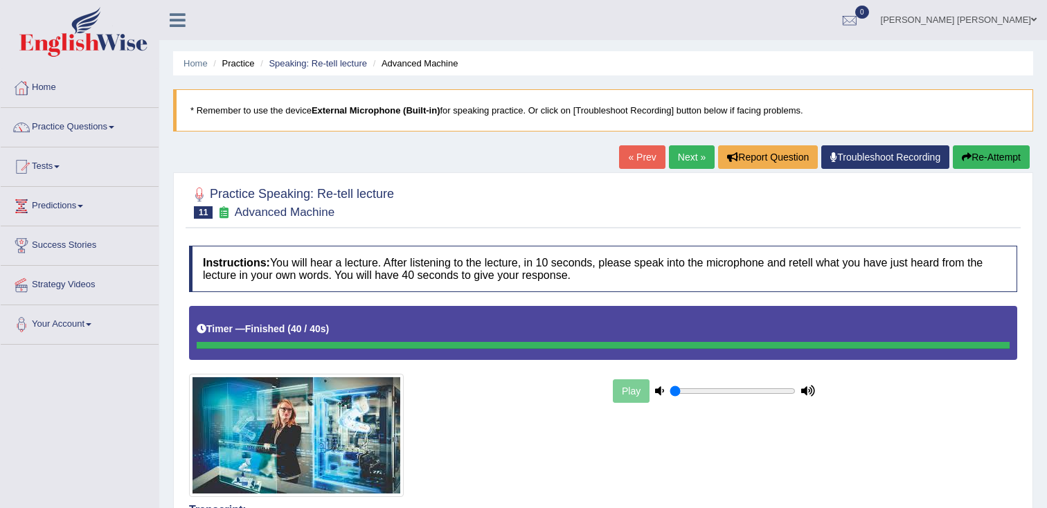
drag, startPoint x: 310, startPoint y: 66, endPoint x: 343, endPoint y: 82, distance: 37.8
click at [310, 66] on link "Speaking: Re-tell lecture" at bounding box center [318, 63] width 98 height 10
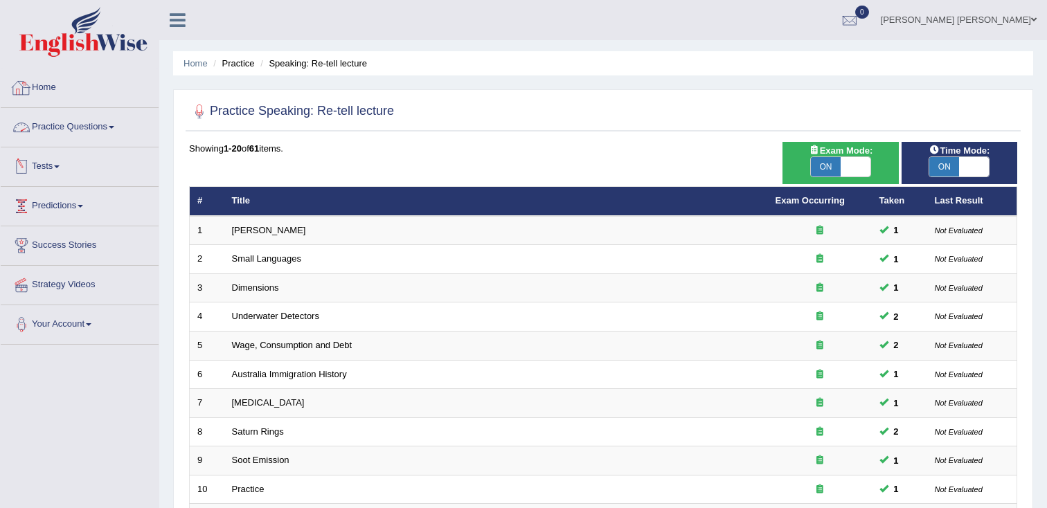
click at [51, 96] on link "Home" at bounding box center [80, 86] width 158 height 35
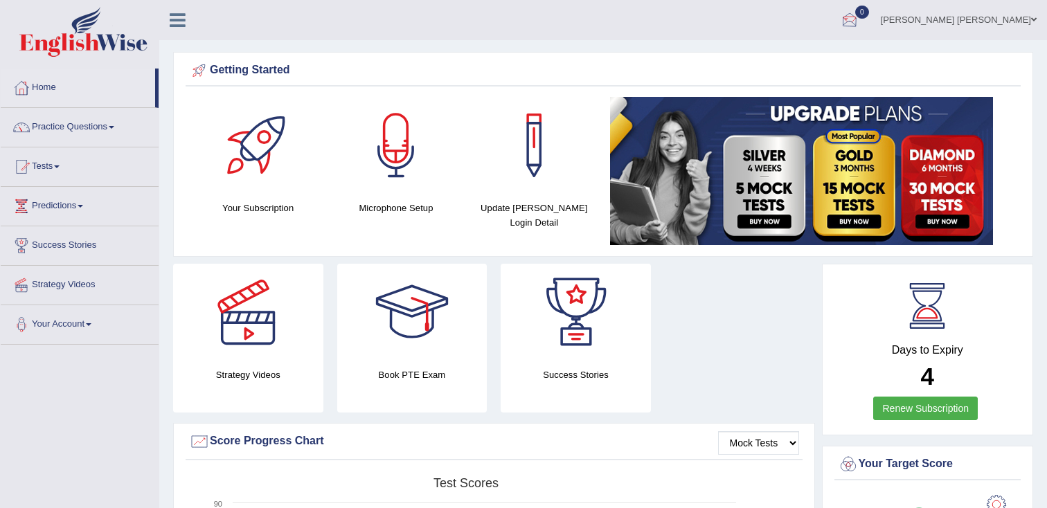
drag, startPoint x: 1030, startPoint y: 25, endPoint x: 1022, endPoint y: 30, distance: 10.0
click at [1030, 25] on link "Mark Jay Gumogda Corton" at bounding box center [958, 18] width 177 height 36
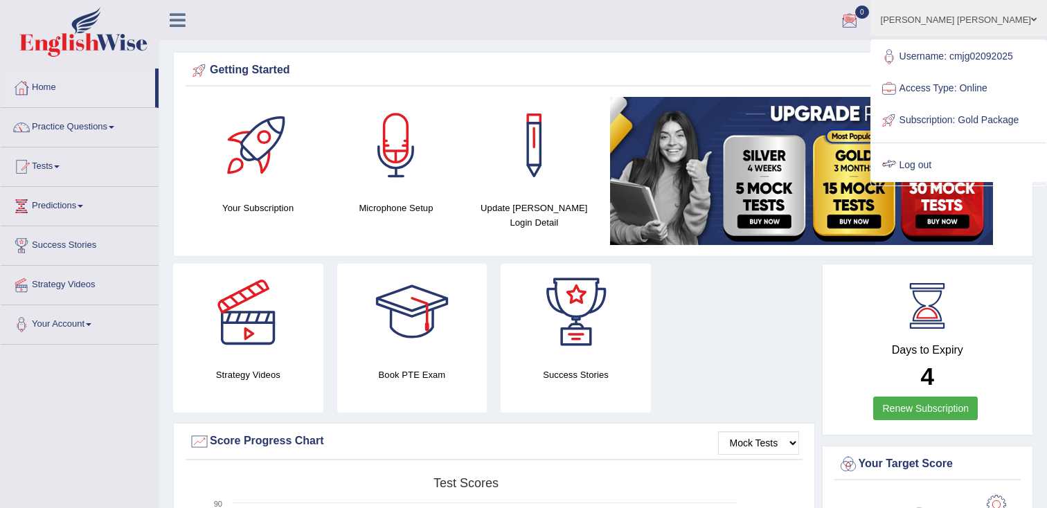
click at [953, 181] on link "Log out" at bounding box center [959, 166] width 174 height 32
